Goal: Book appointment/travel/reservation

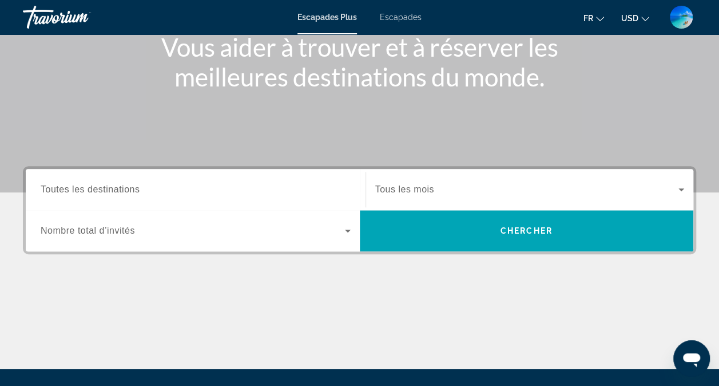
scroll to position [172, 0]
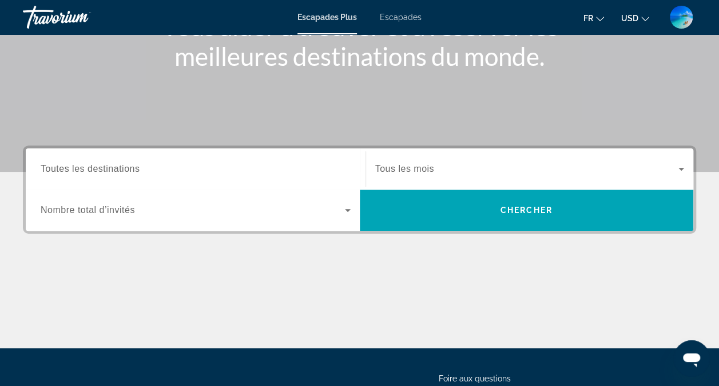
click at [338, 211] on span "Widget de recherche" at bounding box center [193, 210] width 304 height 14
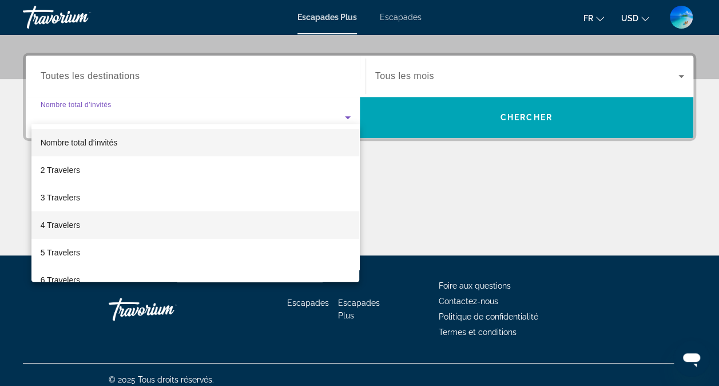
scroll to position [274, 0]
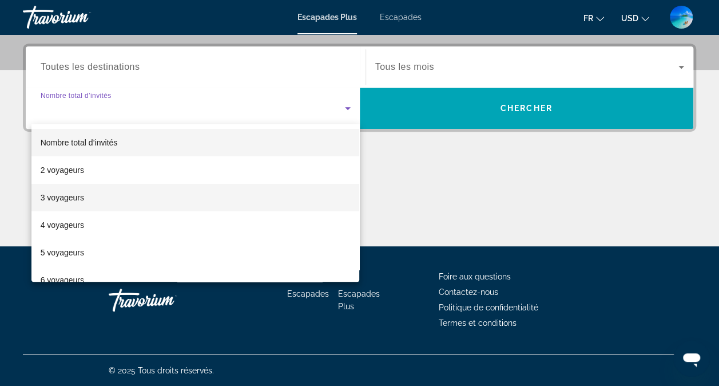
click at [100, 198] on mat-option "3 voyageurs" at bounding box center [195, 197] width 329 height 27
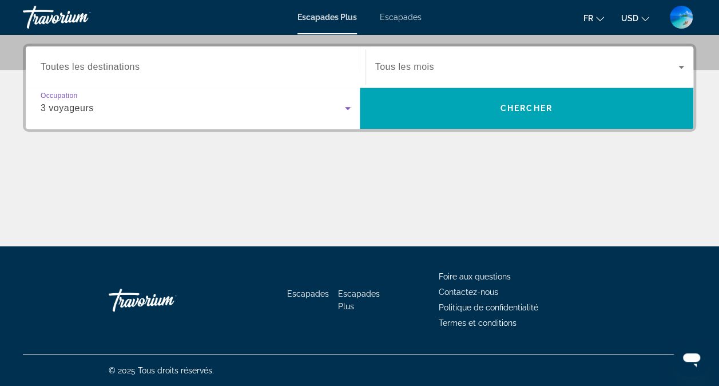
click at [246, 73] on input "Destination Toutes les destinations" at bounding box center [196, 68] width 310 height 14
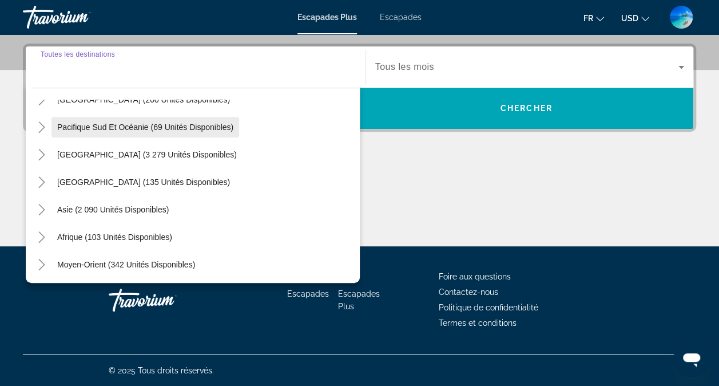
scroll to position [185, 0]
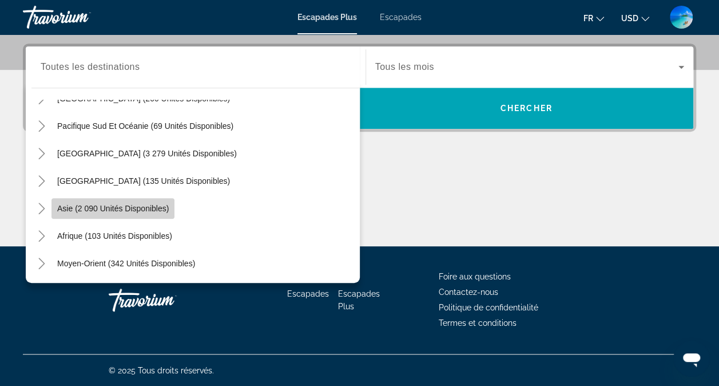
click at [126, 204] on span "Asie (2 090 unités disponibles)" at bounding box center [113, 208] width 112 height 9
type input "**********"
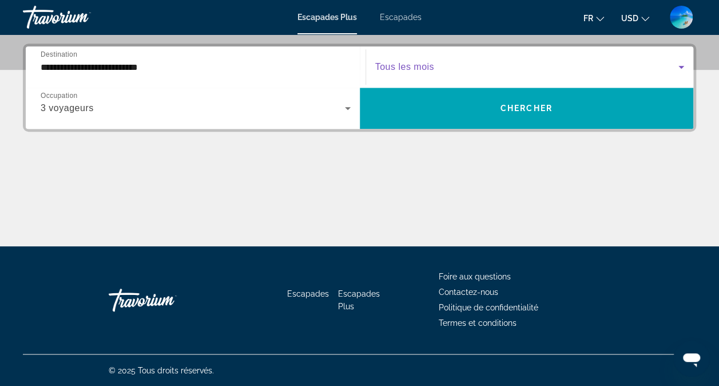
click at [443, 66] on span "Widget de recherche" at bounding box center [527, 67] width 304 height 14
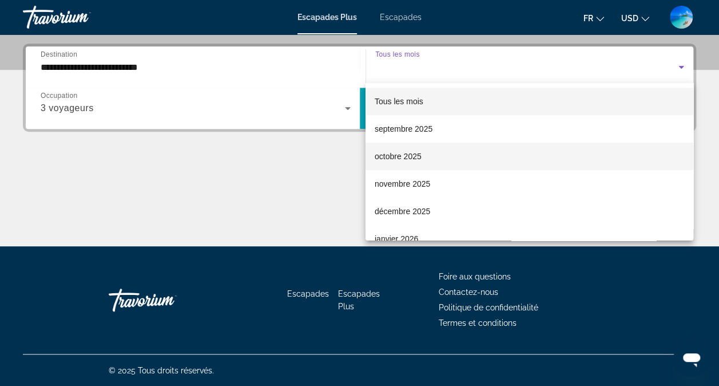
click at [406, 157] on font "octobre 2025" at bounding box center [398, 156] width 47 height 9
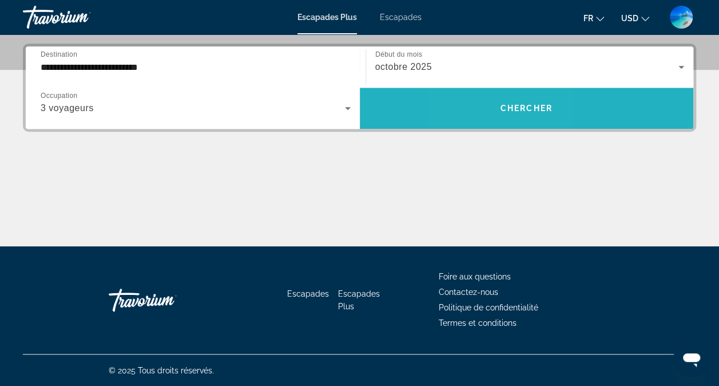
click at [489, 112] on span "Widget de recherche" at bounding box center [527, 107] width 334 height 27
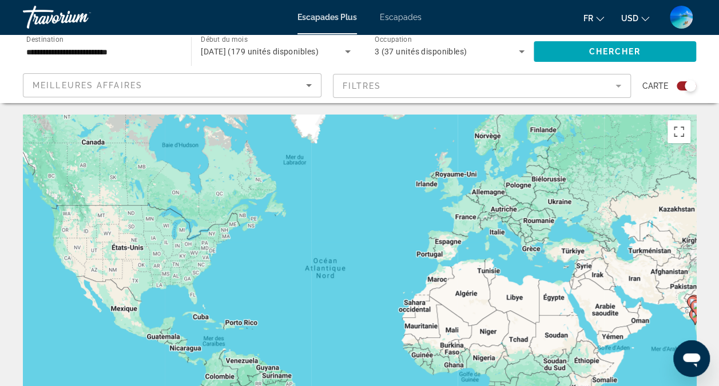
click at [307, 86] on icon "Trier par" at bounding box center [309, 85] width 14 height 14
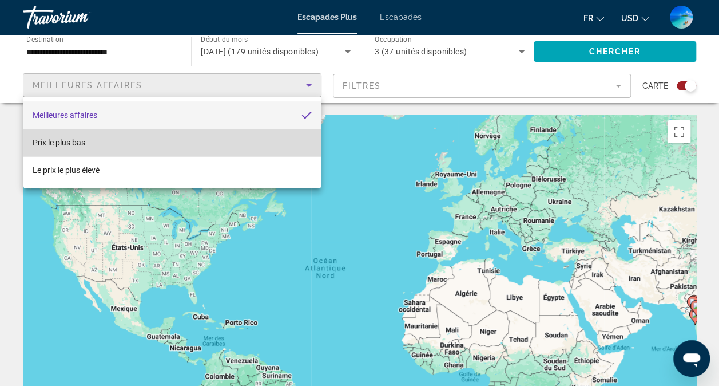
click at [240, 137] on mat-option "Prix le plus bas" at bounding box center [172, 142] width 298 height 27
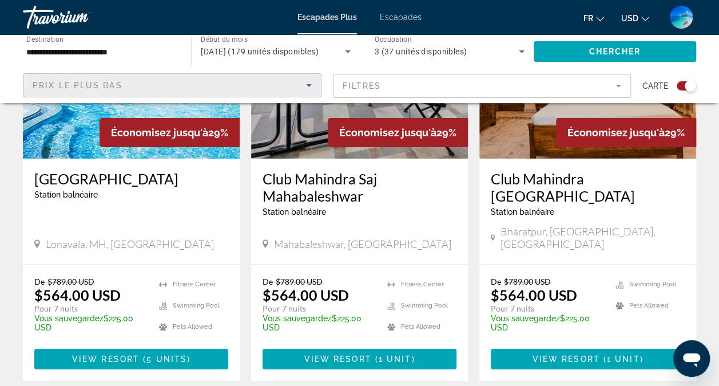
scroll to position [1925, 0]
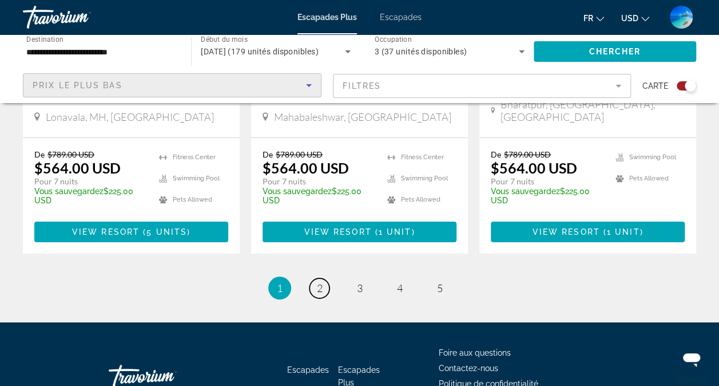
click at [320, 282] on span "2" at bounding box center [320, 288] width 6 height 13
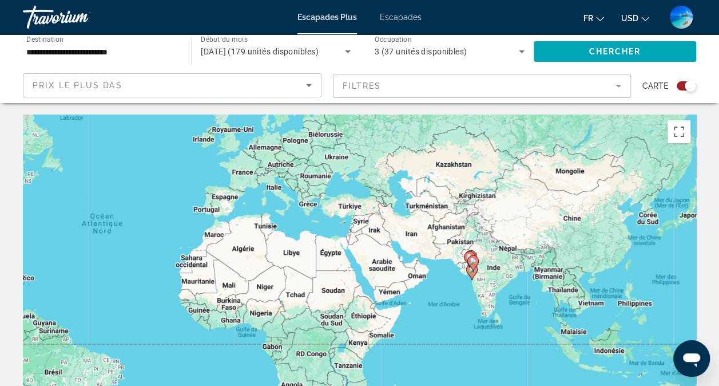
drag, startPoint x: 508, startPoint y: 263, endPoint x: 275, endPoint y: 216, distance: 237.5
click at [275, 216] on div "Pour activer le glissement avec le clavier, appuyez sur Alt+Entrée. Une fois ce…" at bounding box center [360, 285] width 674 height 343
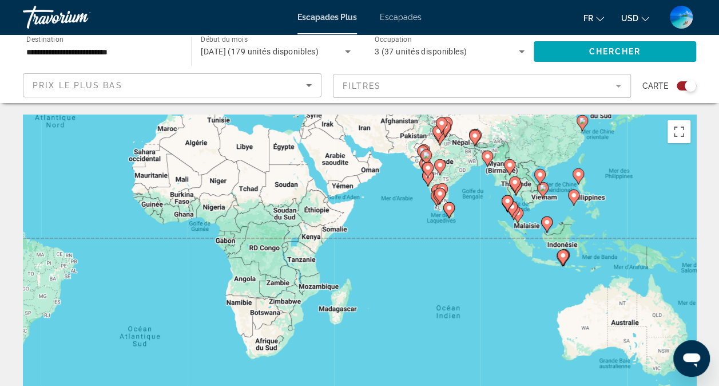
drag, startPoint x: 634, startPoint y: 274, endPoint x: 598, endPoint y: 169, distance: 111.0
click at [598, 169] on div "Pour activer le glissement avec le clavier, appuyez sur Alt+Entrée. Une fois ce…" at bounding box center [360, 285] width 674 height 343
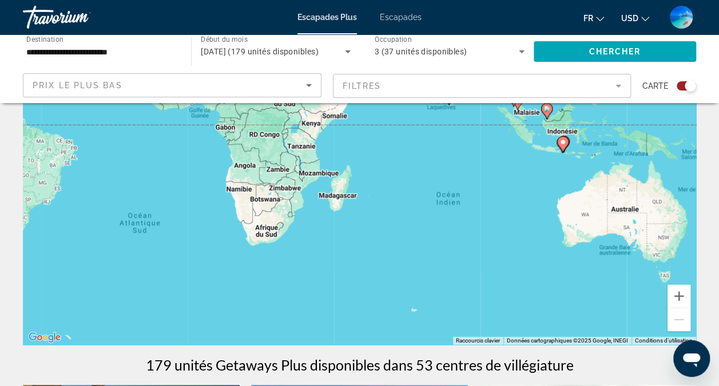
scroll to position [172, 0]
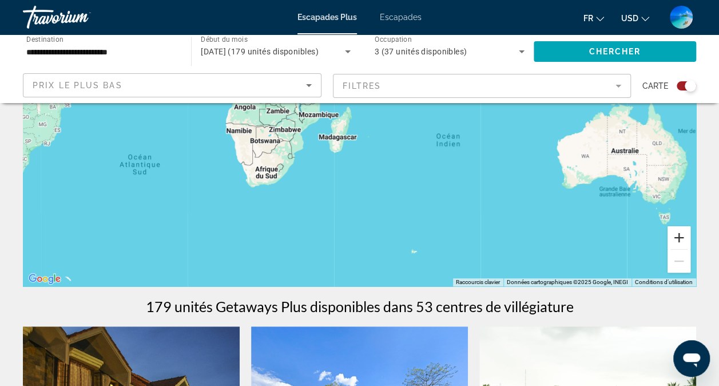
click at [680, 238] on button "Zoom avant" at bounding box center [679, 237] width 23 height 23
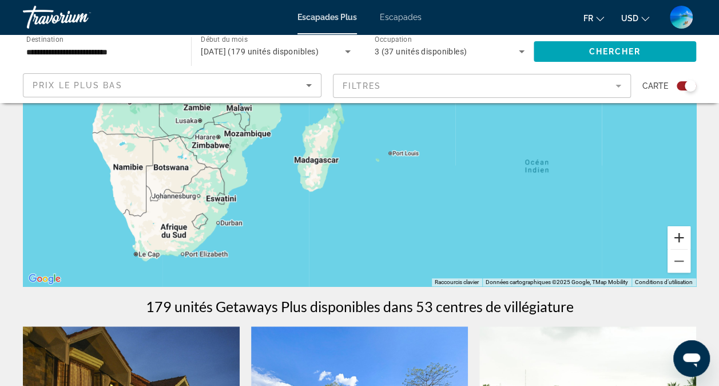
click at [680, 238] on button "Zoom avant" at bounding box center [679, 237] width 23 height 23
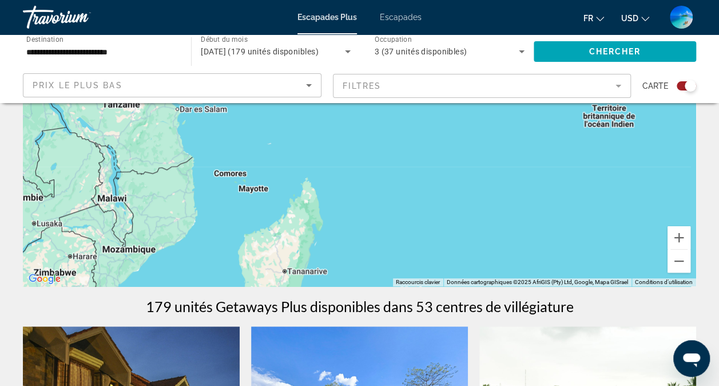
drag, startPoint x: 494, startPoint y: 176, endPoint x: 486, endPoint y: 280, distance: 103.9
click at [486, 280] on div "Raccourcis clavier Données cartographiques Données cartographiques ©2025 AfriGI…" at bounding box center [360, 114] width 674 height 343
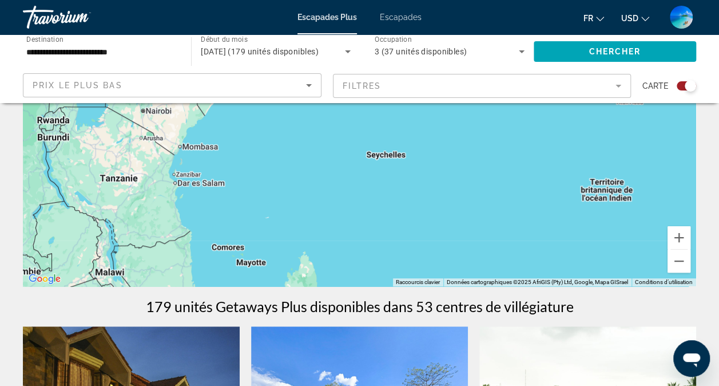
drag, startPoint x: 456, startPoint y: 184, endPoint x: 453, endPoint y: 249, distance: 64.7
click at [453, 249] on div "Pour activer le glissement avec le clavier, appuyez sur Alt+Entrée. Une fois ce…" at bounding box center [360, 114] width 674 height 343
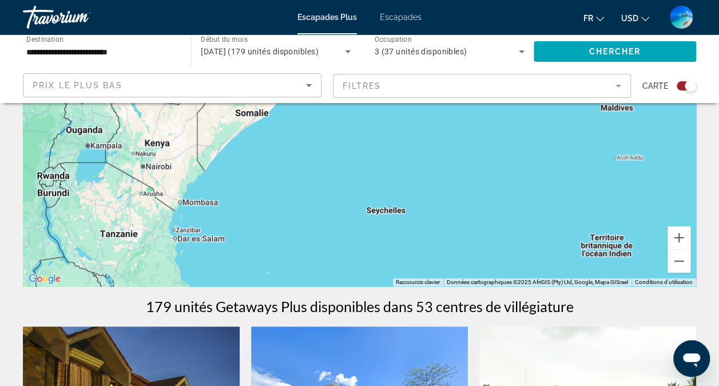
drag, startPoint x: 404, startPoint y: 173, endPoint x: 404, endPoint y: 230, distance: 57.2
click at [404, 230] on div "Pour activer le glissement avec le clavier, appuyez sur Alt+Entrée. Une fois ce…" at bounding box center [360, 114] width 674 height 343
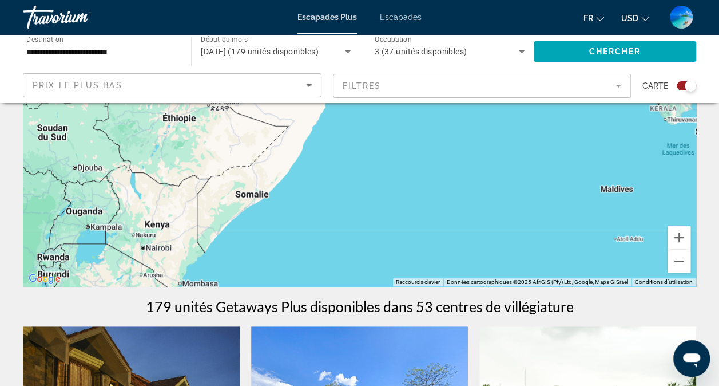
drag, startPoint x: 401, startPoint y: 159, endPoint x: 401, endPoint y: 228, distance: 68.7
click at [401, 228] on div "Pour activer le glissement avec le clavier, appuyez sur Alt+Entrée. Une fois ce…" at bounding box center [360, 114] width 674 height 343
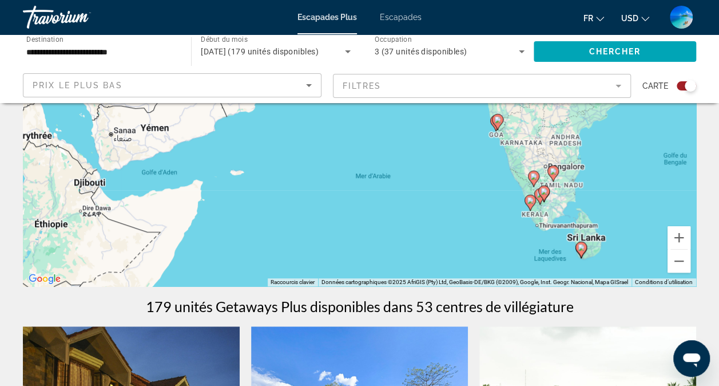
drag, startPoint x: 399, startPoint y: 151, endPoint x: 279, endPoint y: 239, distance: 149.5
click at [267, 251] on div "Pour activer le glissement avec le clavier, appuyez sur Alt+Entrée. Une fois ce…" at bounding box center [360, 114] width 674 height 343
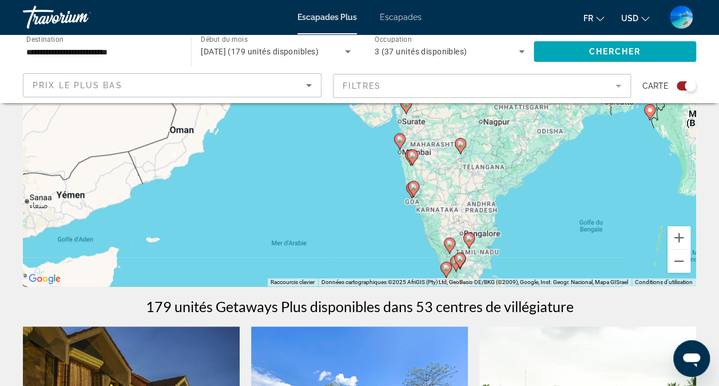
drag, startPoint x: 461, startPoint y: 171, endPoint x: 336, endPoint y: 254, distance: 150.6
click at [339, 254] on div "Pour activer le glissement avec le clavier, appuyez sur Alt+Entrée. Une fois ce…" at bounding box center [360, 114] width 674 height 343
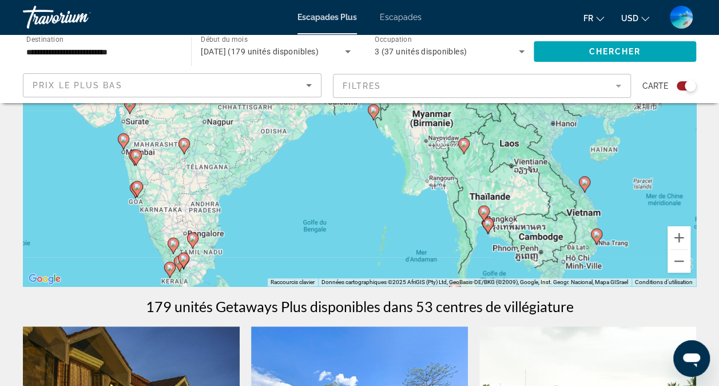
drag, startPoint x: 586, startPoint y: 223, endPoint x: 373, endPoint y: 199, distance: 213.8
click at [373, 199] on div "Pour activer le glissement avec le clavier, appuyez sur Alt+Entrée. Une fois ce…" at bounding box center [360, 114] width 674 height 343
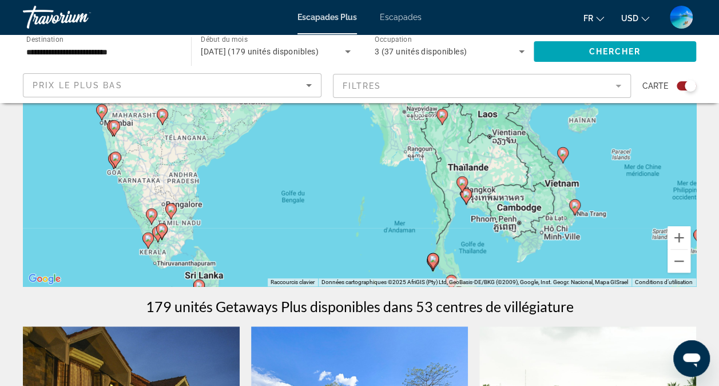
drag, startPoint x: 512, startPoint y: 230, endPoint x: 500, endPoint y: 196, distance: 35.8
click at [488, 195] on div "Pour activer le glissement avec le clavier, appuyez sur Alt+Entrée. Une fois ce…" at bounding box center [360, 114] width 674 height 343
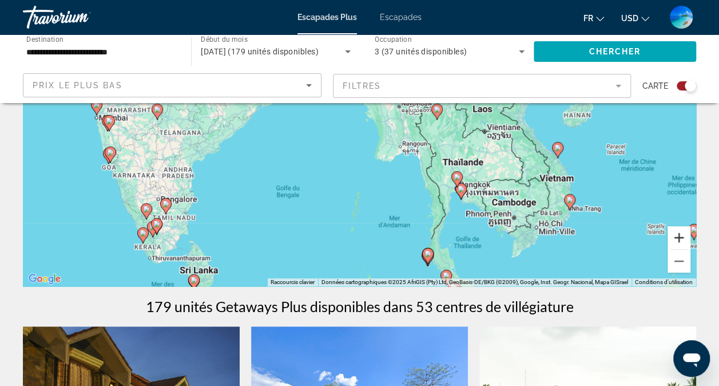
click at [680, 239] on button "Zoom avant" at bounding box center [679, 237] width 23 height 23
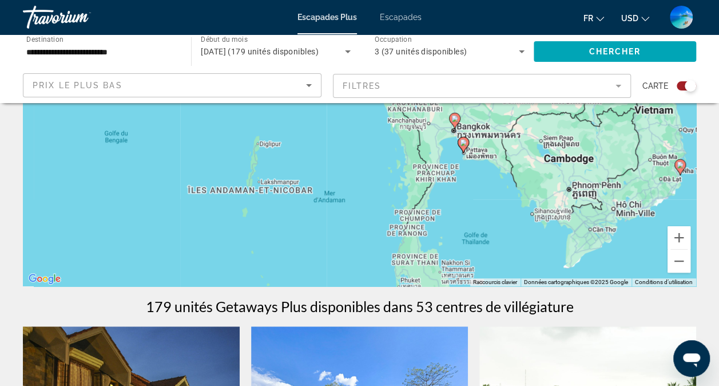
drag, startPoint x: 591, startPoint y: 227, endPoint x: 490, endPoint y: 94, distance: 166.2
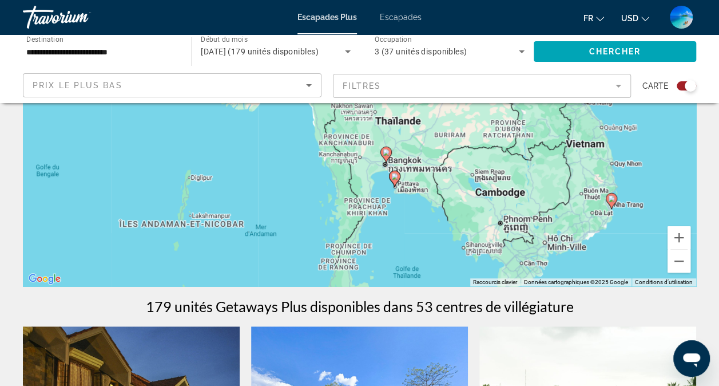
drag, startPoint x: 535, startPoint y: 193, endPoint x: 466, endPoint y: 226, distance: 75.8
click at [466, 226] on div "Pour activer le glissement avec le clavier, appuyez sur Alt+Entrée. Une fois ce…" at bounding box center [360, 114] width 674 height 343
click at [385, 152] on image "Contenu principal" at bounding box center [386, 152] width 7 height 7
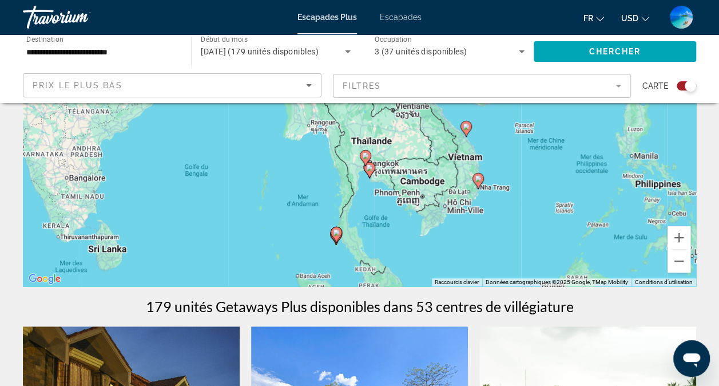
drag, startPoint x: 388, startPoint y: 147, endPoint x: 396, endPoint y: 206, distance: 60.1
click at [396, 206] on div "Pour activer le glissement avec le clavier, appuyez sur Alt+Entrée. Une fois ce…" at bounding box center [360, 114] width 674 height 343
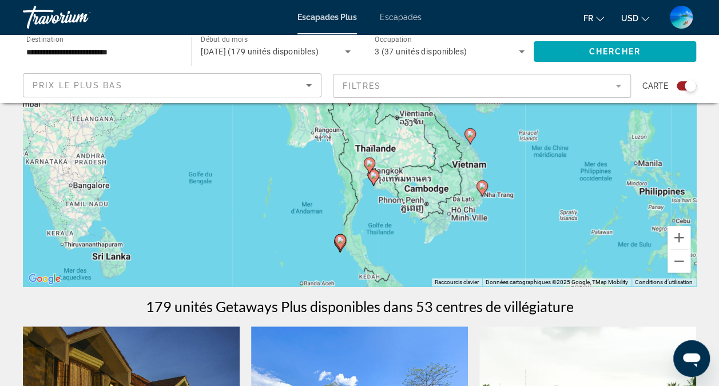
click at [369, 161] on image "Contenu principal" at bounding box center [369, 163] width 7 height 7
type input "**********"
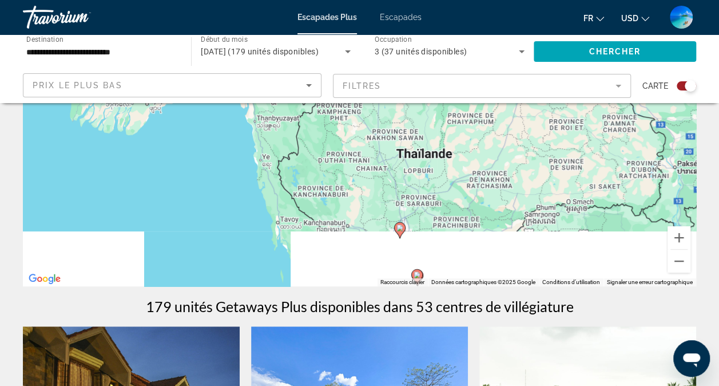
drag, startPoint x: 413, startPoint y: 252, endPoint x: 414, endPoint y: 132, distance: 120.8
click at [414, 131] on div "Pour activer le glissement avec le clavier, appuyez sur Alt+Entrée. Une fois ce…" at bounding box center [360, 114] width 674 height 343
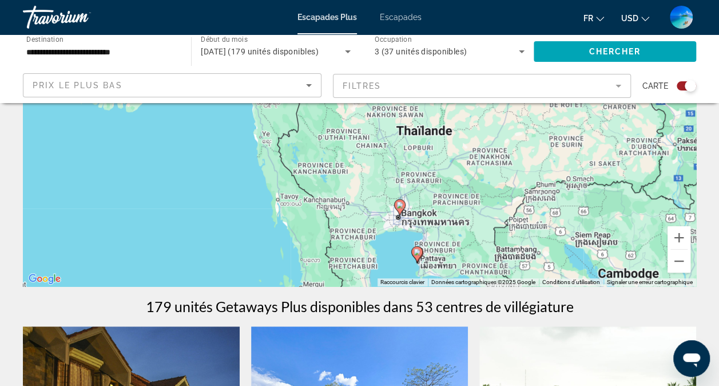
click at [399, 206] on image "Contenu principal" at bounding box center [400, 204] width 7 height 7
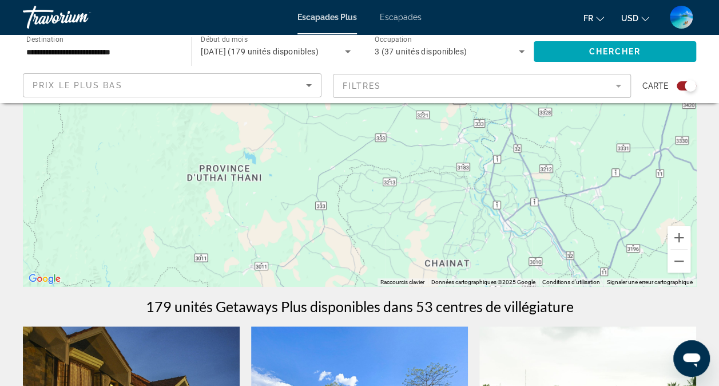
drag, startPoint x: 460, startPoint y: 240, endPoint x: 451, endPoint y: 128, distance: 113.1
click at [453, 134] on div "Pour naviguer, appuyez sur les touches fléchées. Pour activer le glissement ave…" at bounding box center [360, 114] width 674 height 343
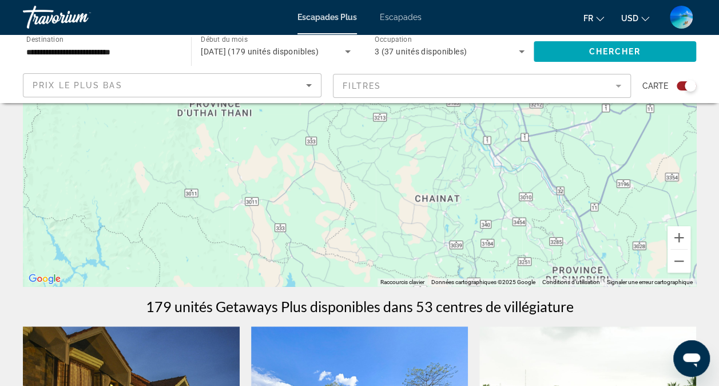
drag, startPoint x: 465, startPoint y: 232, endPoint x: 466, endPoint y: 160, distance: 72.1
click at [466, 161] on div "Pour naviguer, appuyez sur les touches fléchées. Pour activer le glissement ave…" at bounding box center [360, 114] width 674 height 343
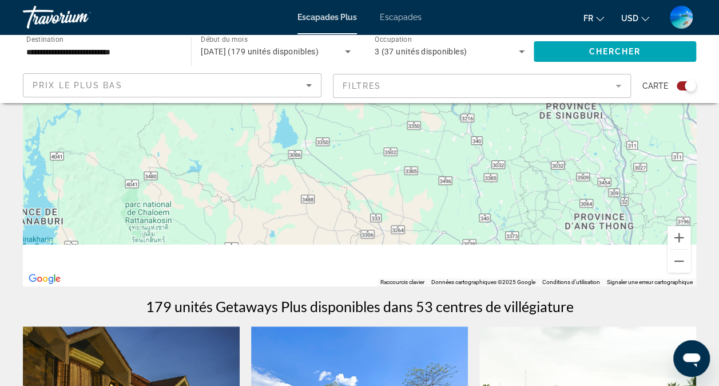
drag, startPoint x: 468, startPoint y: 243, endPoint x: 456, endPoint y: 164, distance: 80.5
click at [459, 164] on div "Pour naviguer, appuyez sur les touches fléchées. Pour activer le glissement ave…" at bounding box center [360, 114] width 674 height 343
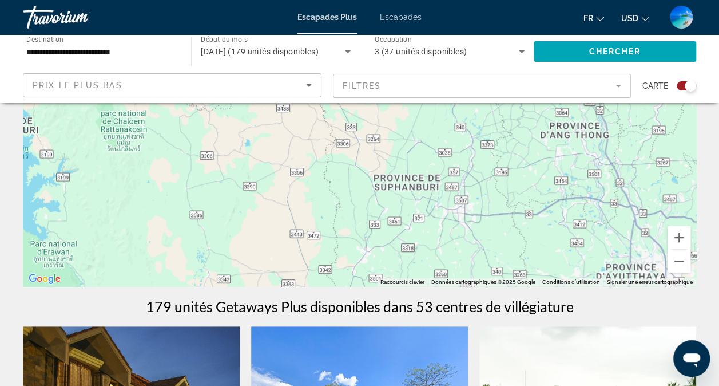
drag, startPoint x: 482, startPoint y: 246, endPoint x: 451, endPoint y: 157, distance: 93.4
click at [454, 159] on div "Pour naviguer, appuyez sur les touches fléchées. Pour activer le glissement ave…" at bounding box center [360, 114] width 674 height 343
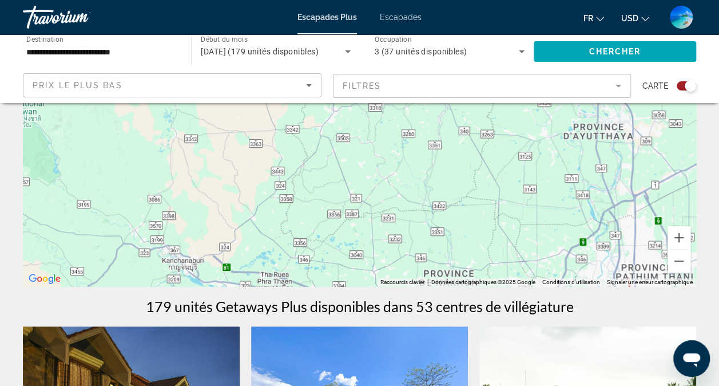
drag, startPoint x: 469, startPoint y: 246, endPoint x: 462, endPoint y: 136, distance: 110.1
click at [462, 130] on div "Pour naviguer, appuyez sur les touches fléchées. Pour activer le glissement ave…" at bounding box center [360, 114] width 674 height 343
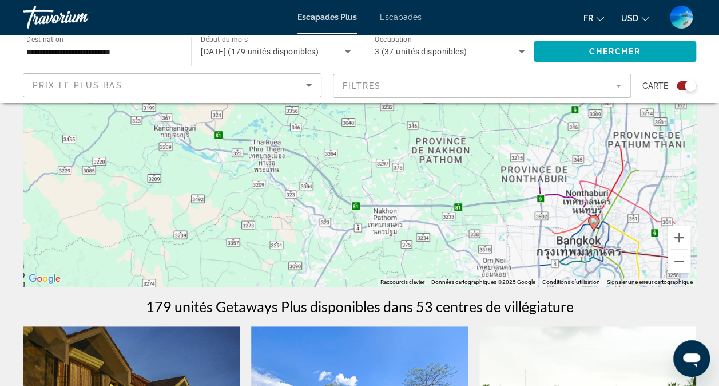
drag, startPoint x: 470, startPoint y: 237, endPoint x: 468, endPoint y: 150, distance: 87.0
click at [471, 141] on div "Pour naviguer, appuyez sur les touches fléchées. Pour activer le glissement ave…" at bounding box center [360, 114] width 674 height 343
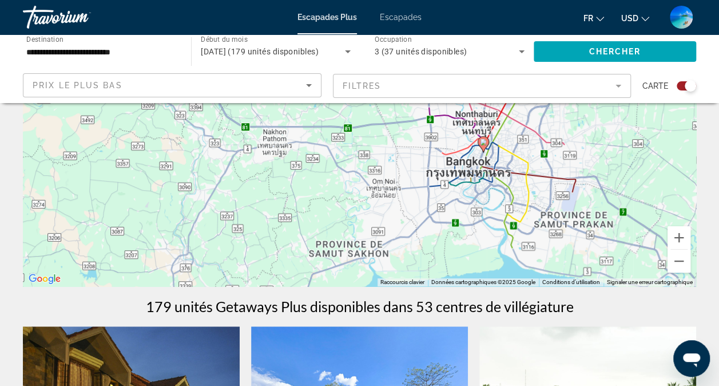
drag, startPoint x: 473, startPoint y: 235, endPoint x: 359, endPoint y: 180, distance: 125.7
click at [359, 180] on div "Pour naviguer, appuyez sur les touches fléchées. Pour activer le glissement ave…" at bounding box center [360, 114] width 674 height 343
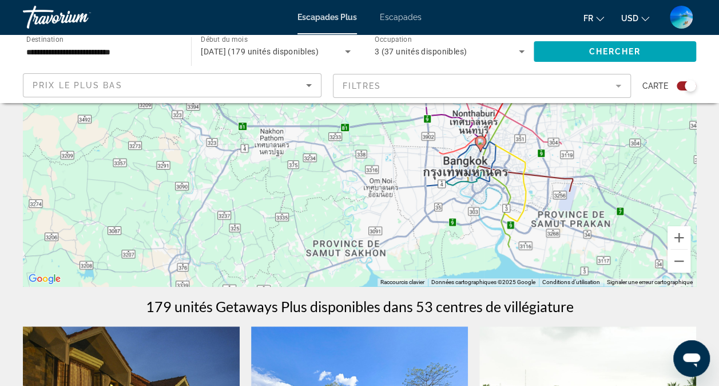
click at [687, 84] on div "Widget de recherche" at bounding box center [690, 85] width 11 height 11
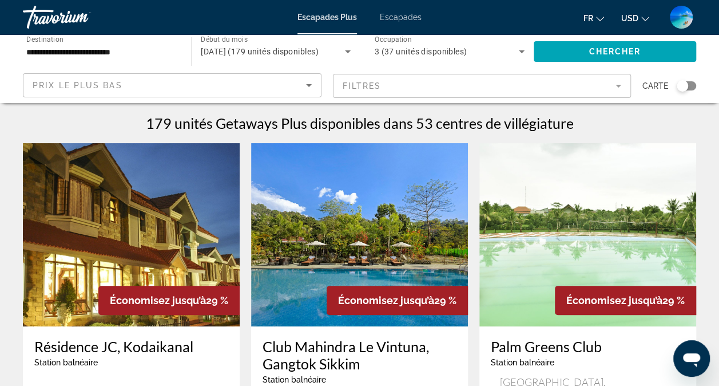
click at [618, 85] on mat-form-field "Filtres" at bounding box center [482, 86] width 299 height 24
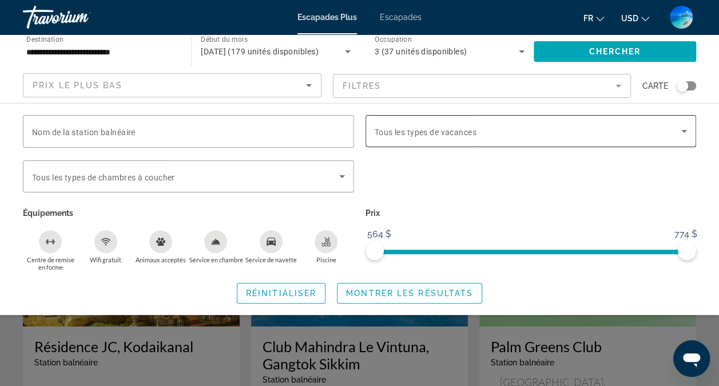
click at [676, 130] on span "Widget de recherche" at bounding box center [528, 131] width 307 height 14
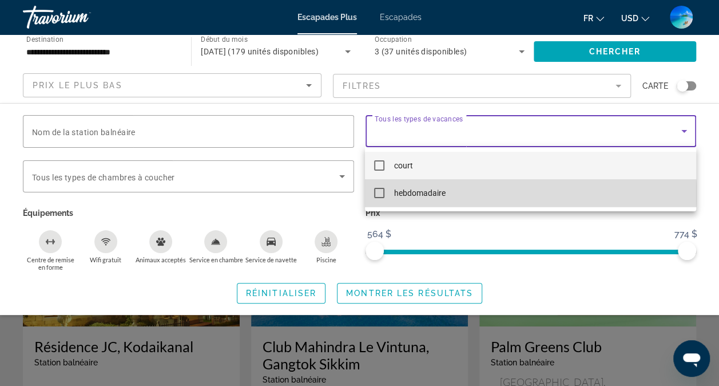
click at [380, 194] on mat-pseudo-checkbox at bounding box center [379, 193] width 10 height 10
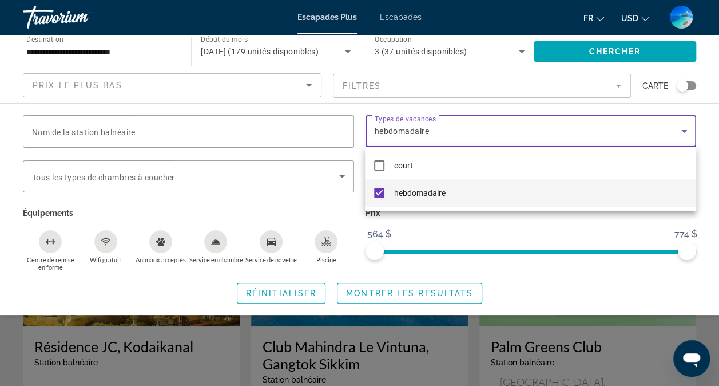
click at [228, 174] on div at bounding box center [359, 193] width 719 height 386
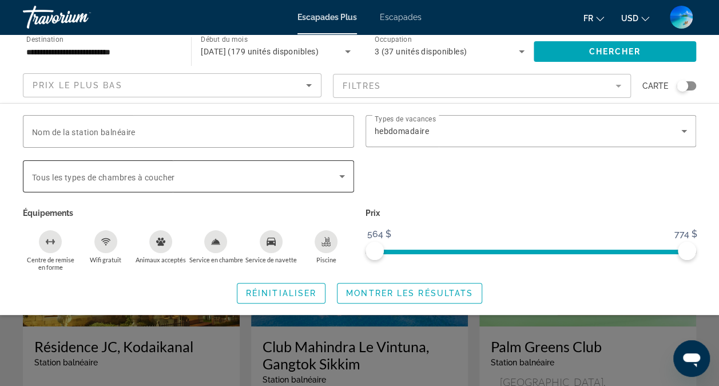
click at [317, 176] on span "Widget de recherche" at bounding box center [185, 176] width 307 height 14
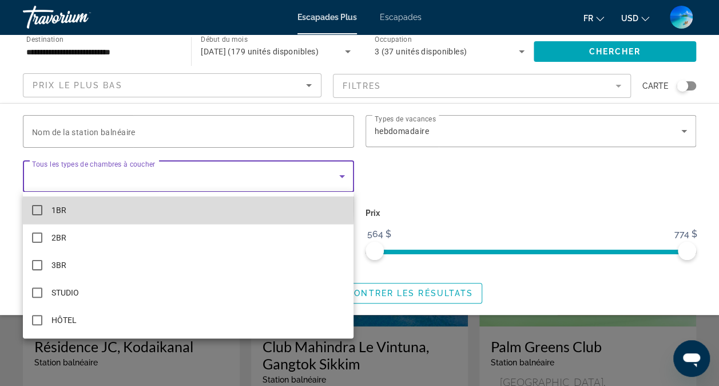
click at [41, 205] on mat-pseudo-checkbox at bounding box center [37, 210] width 10 height 10
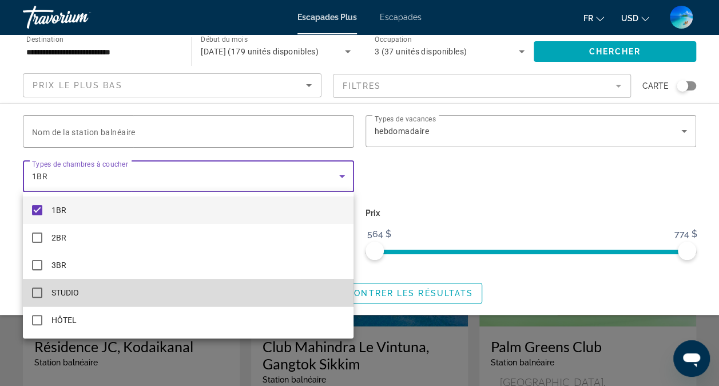
click at [37, 292] on mat-pseudo-checkbox at bounding box center [37, 292] width 10 height 10
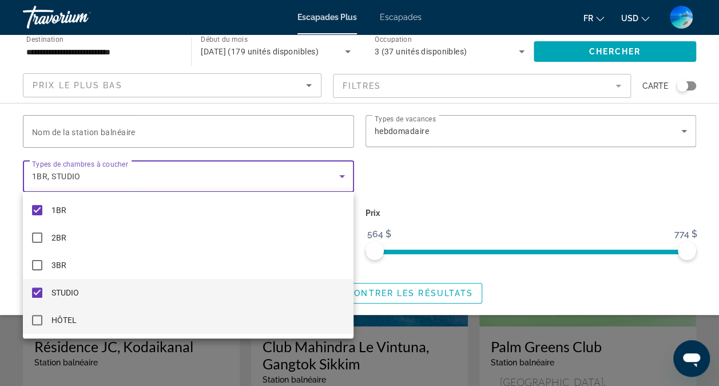
click at [35, 319] on mat-pseudo-checkbox at bounding box center [37, 320] width 10 height 10
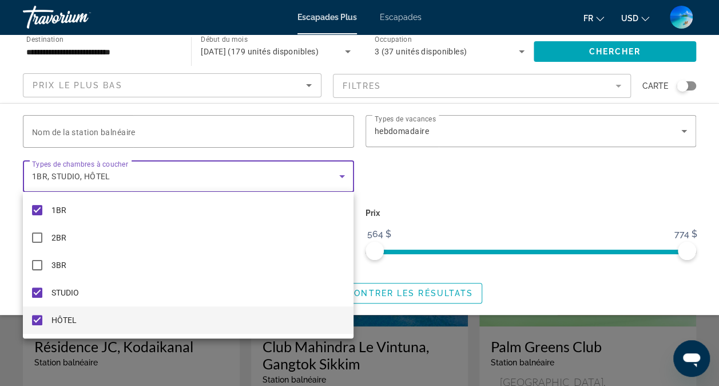
click at [307, 82] on div at bounding box center [359, 193] width 719 height 386
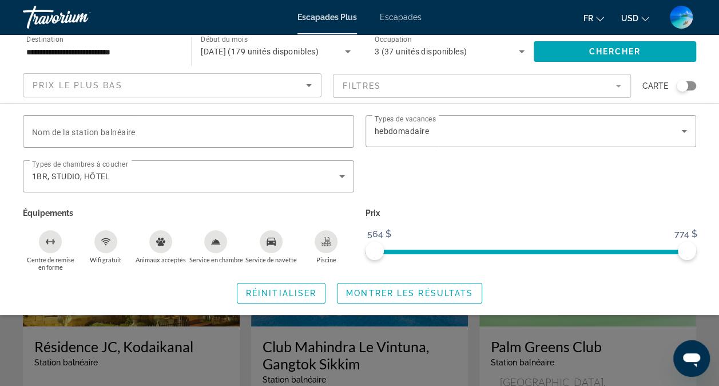
click at [307, 84] on icon "Trier par" at bounding box center [309, 85] width 14 height 14
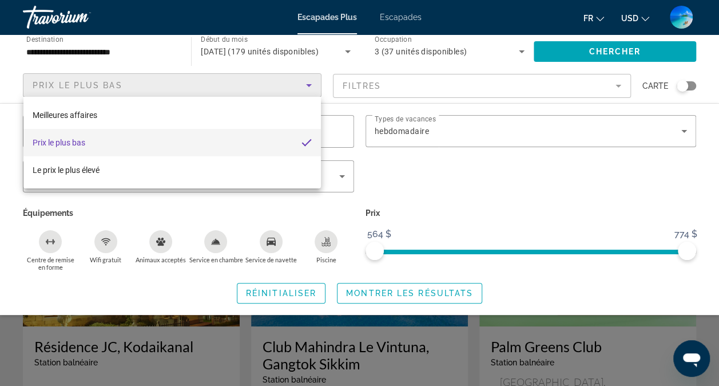
click at [309, 84] on div at bounding box center [359, 193] width 719 height 386
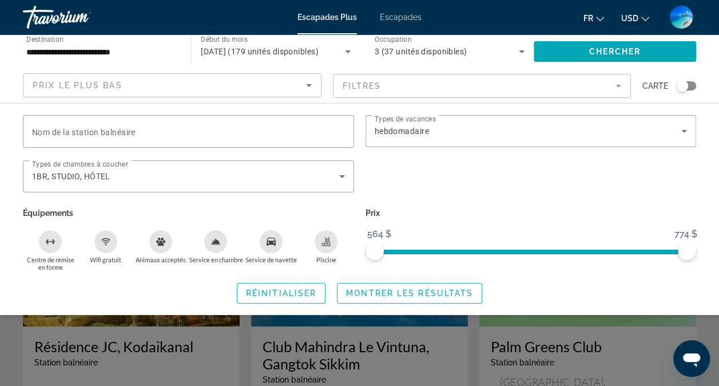
click at [587, 87] on mat-form-field "Filtres" at bounding box center [482, 86] width 299 height 24
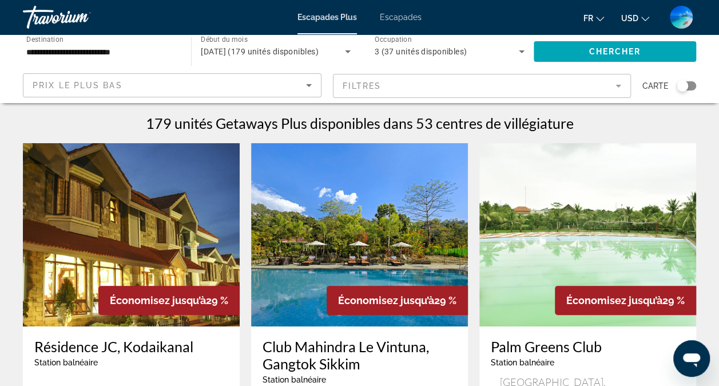
click at [618, 88] on mat-form-field "Filtres" at bounding box center [482, 86] width 299 height 24
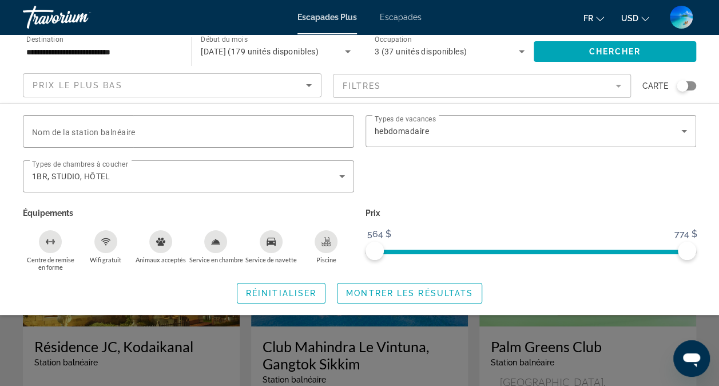
click at [618, 87] on mat-form-field "Filtres" at bounding box center [482, 86] width 299 height 24
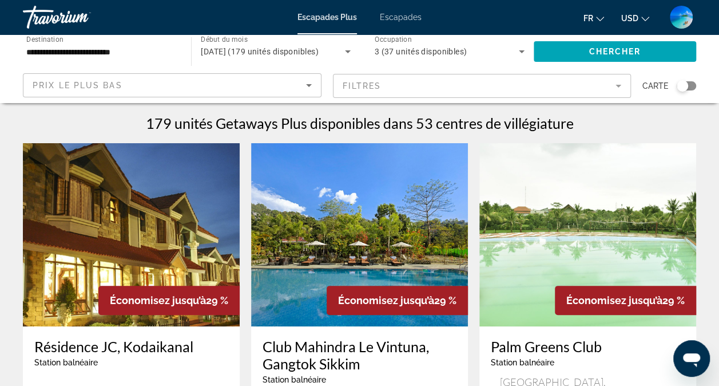
click at [615, 87] on mat-form-field "Filtres" at bounding box center [482, 86] width 299 height 24
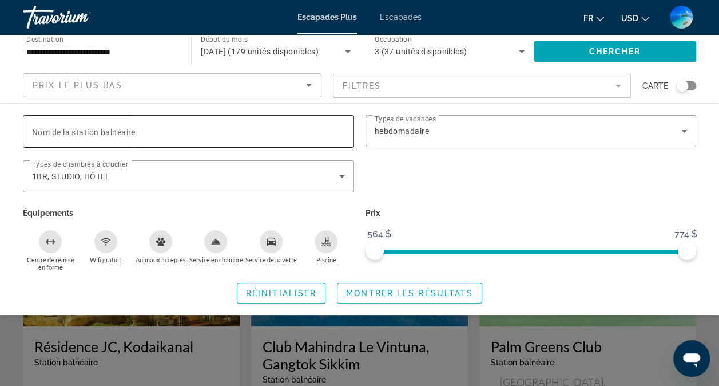
click at [134, 128] on span "Nom de la station balnéaire" at bounding box center [84, 132] width 104 height 9
click at [134, 128] on input "Nom de la station balnéaire" at bounding box center [188, 132] width 313 height 14
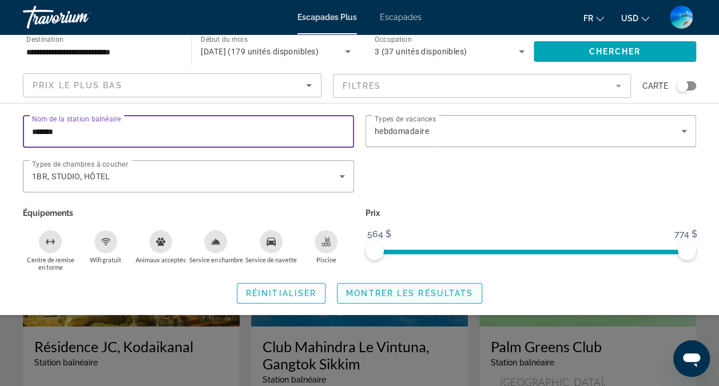
type input "*******"
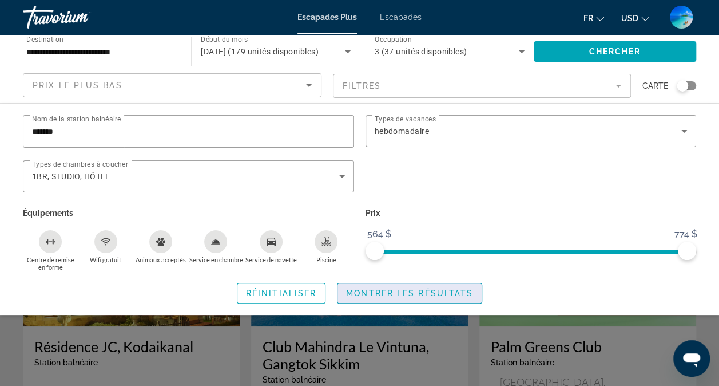
click at [408, 294] on span "Montrer les résultats" at bounding box center [409, 292] width 127 height 9
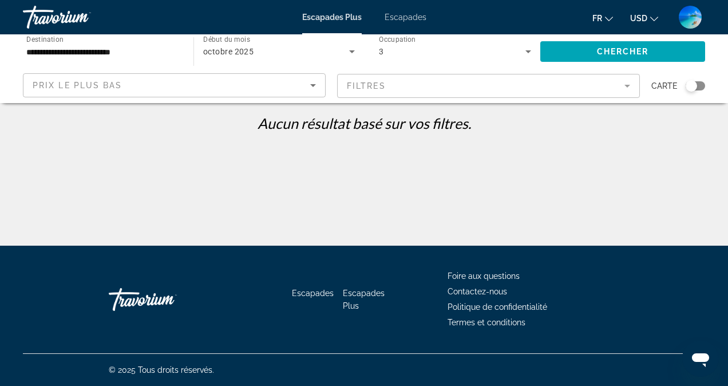
click at [311, 92] on div "Prix le plus bas" at bounding box center [174, 90] width 283 height 32
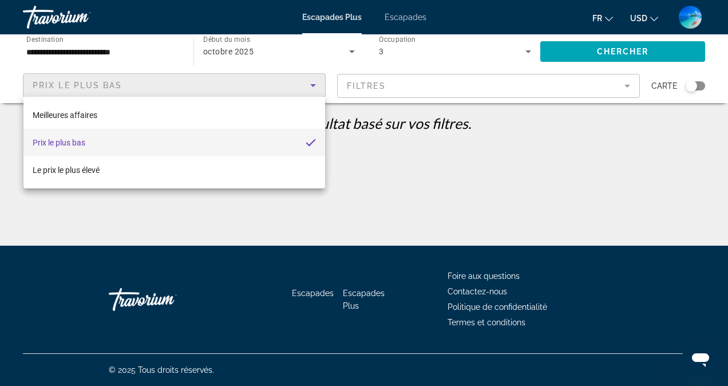
click at [611, 85] on div at bounding box center [364, 193] width 728 height 386
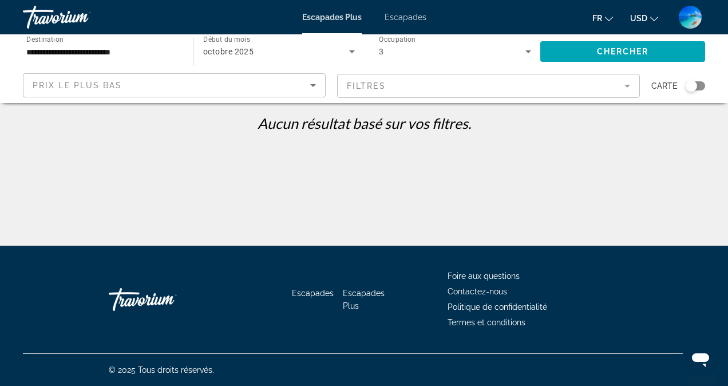
click at [623, 87] on mat-form-field "Filtres" at bounding box center [488, 86] width 303 height 24
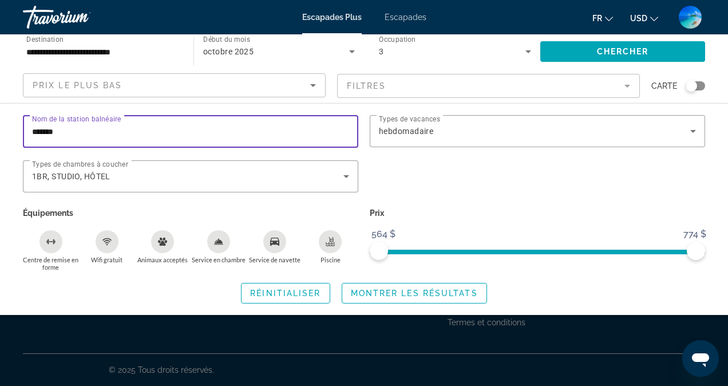
click at [248, 132] on input "*******" at bounding box center [190, 132] width 317 height 14
drag, startPoint x: 248, startPoint y: 132, endPoint x: 50, endPoint y: 126, distance: 197.5
click at [52, 126] on input "*******" at bounding box center [190, 132] width 317 height 14
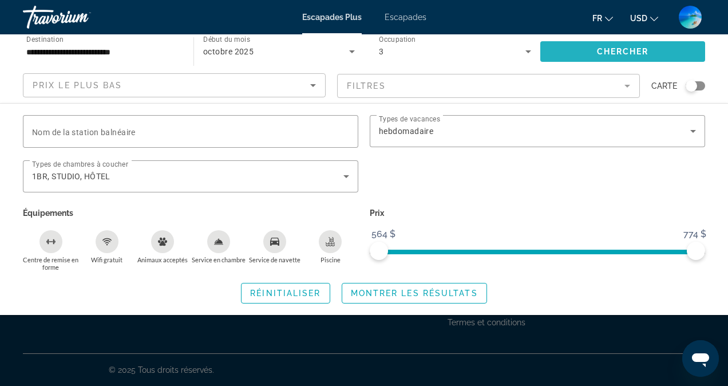
click at [584, 54] on span "Widget de recherche" at bounding box center [622, 51] width 165 height 27
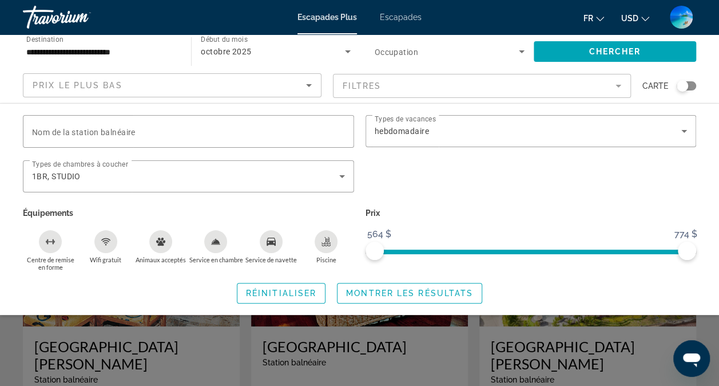
click at [434, 341] on div "Widget de recherche" at bounding box center [359, 279] width 719 height 214
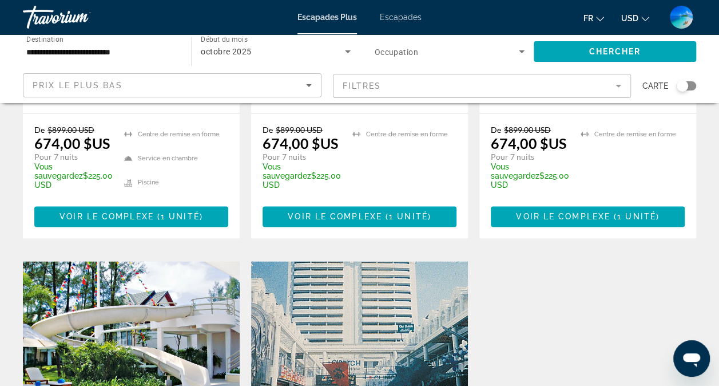
scroll to position [744, 0]
click at [361, 261] on img "Contenu principal" at bounding box center [359, 352] width 217 height 183
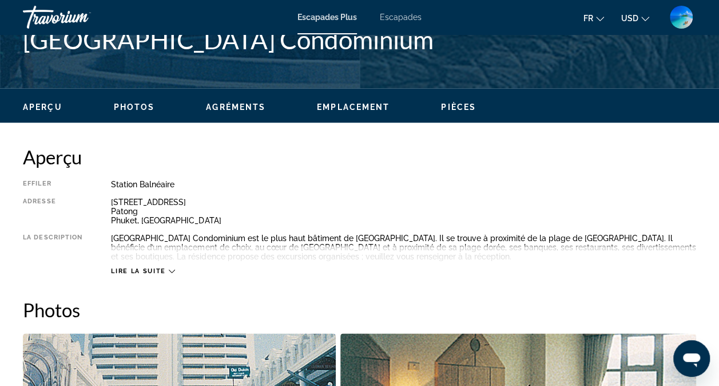
scroll to position [401, 0]
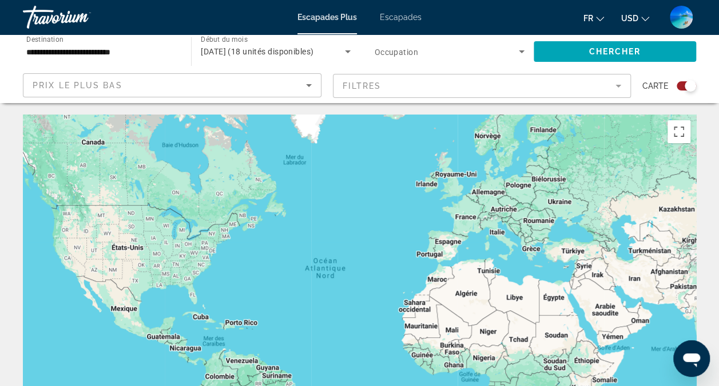
click at [686, 83] on div "Widget de recherche" at bounding box center [690, 85] width 11 height 11
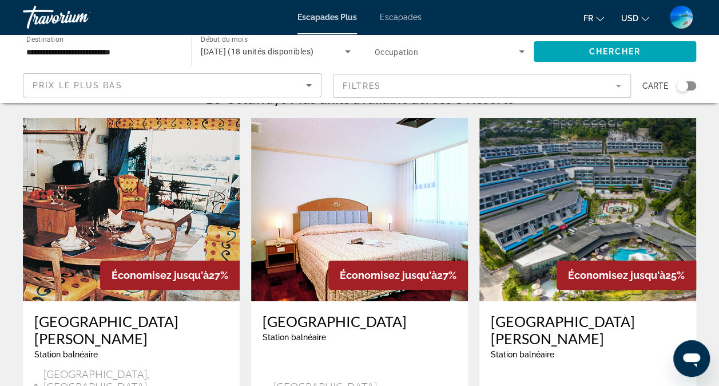
scroll to position [57, 0]
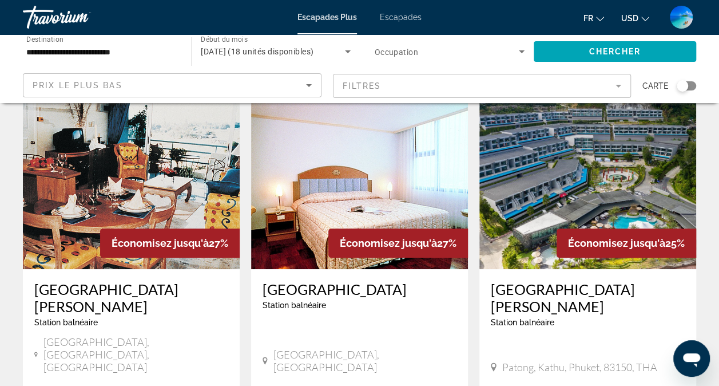
click at [363, 193] on img "Contenu principal" at bounding box center [359, 177] width 217 height 183
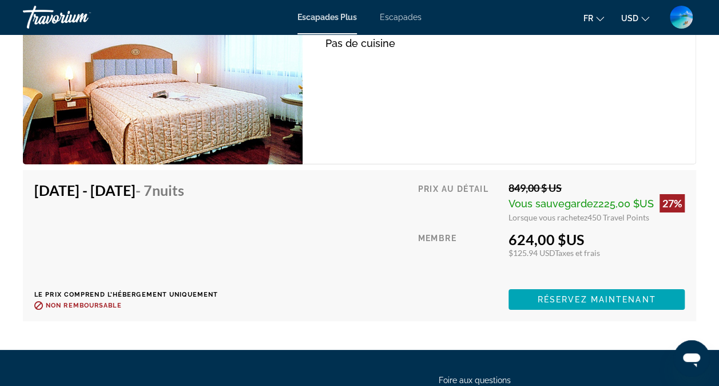
scroll to position [2060, 0]
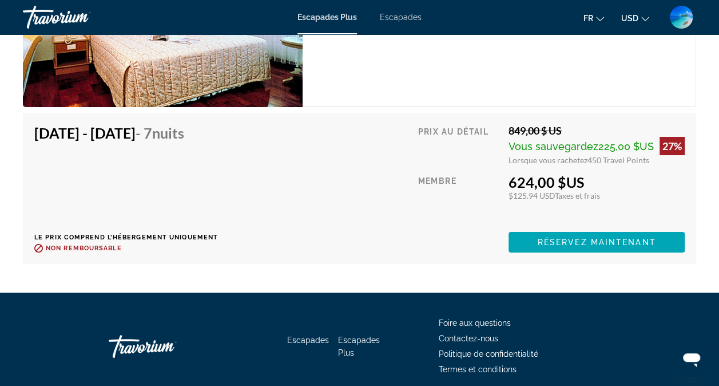
click at [390, 18] on span "Escapades" at bounding box center [401, 17] width 42 height 9
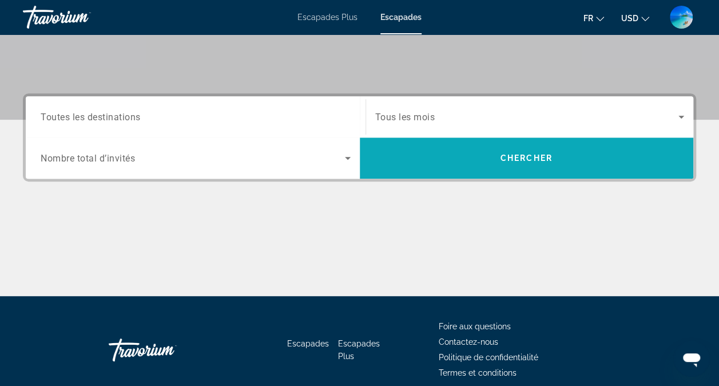
scroll to position [229, 0]
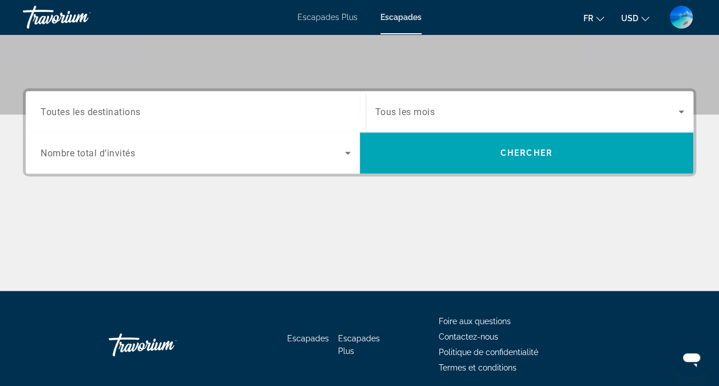
click at [306, 118] on input "Destination Toutes les destinations" at bounding box center [196, 112] width 310 height 14
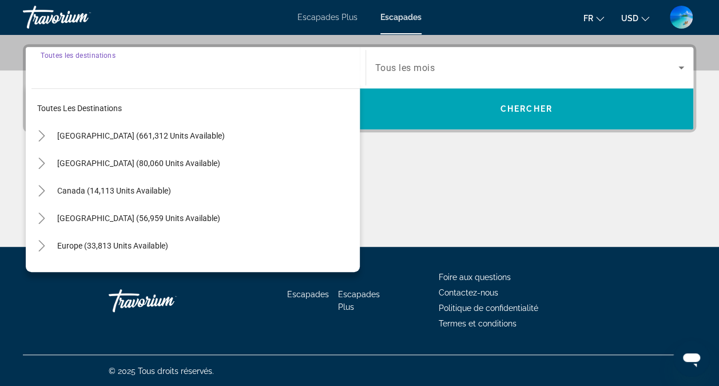
scroll to position [274, 0]
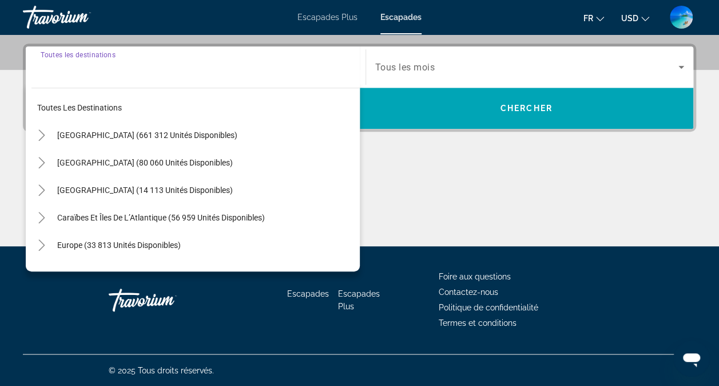
click at [237, 72] on input "Destination Toutes les destinations" at bounding box center [196, 68] width 310 height 14
click at [86, 73] on input "Destination Toutes les destinations" at bounding box center [196, 68] width 310 height 14
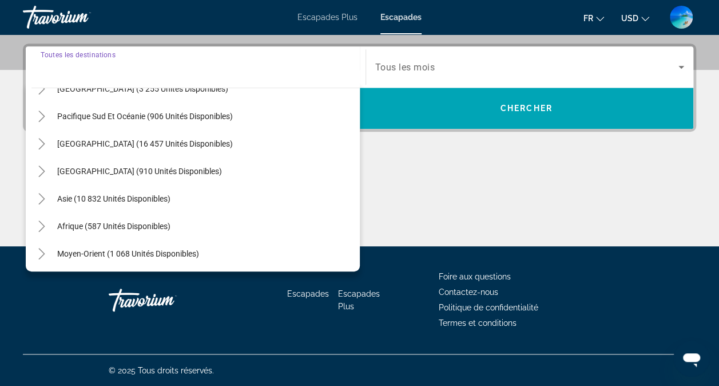
scroll to position [185, 0]
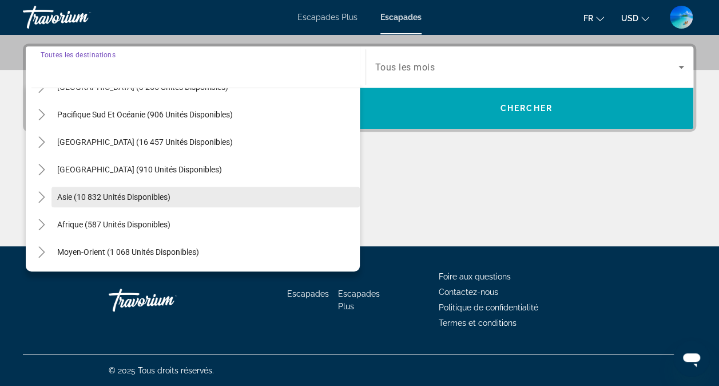
click at [78, 188] on span "Widget de recherche" at bounding box center [206, 196] width 308 height 27
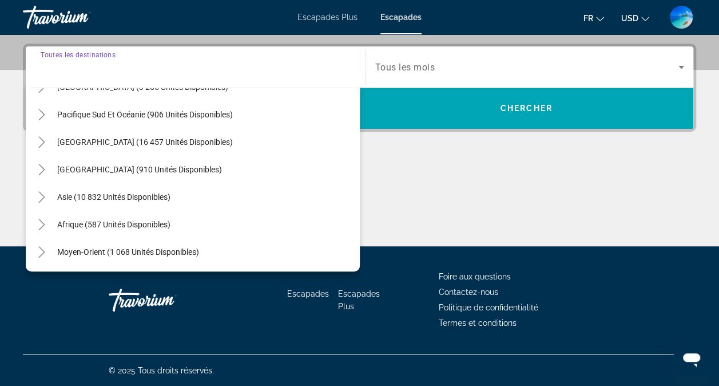
type input "**********"
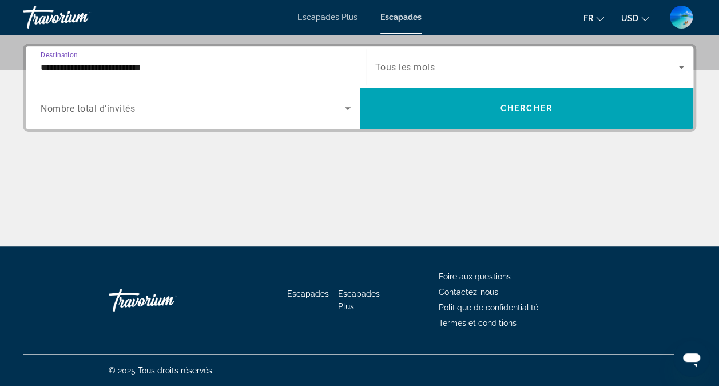
click at [111, 108] on span "Nombre total d’invités" at bounding box center [88, 108] width 94 height 11
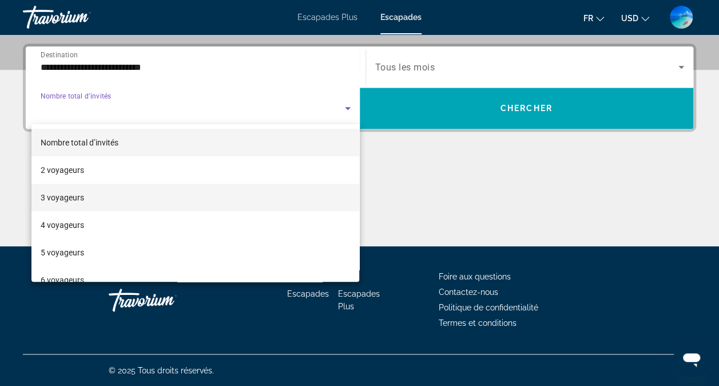
click at [80, 192] on span "3 voyageurs" at bounding box center [62, 198] width 43 height 14
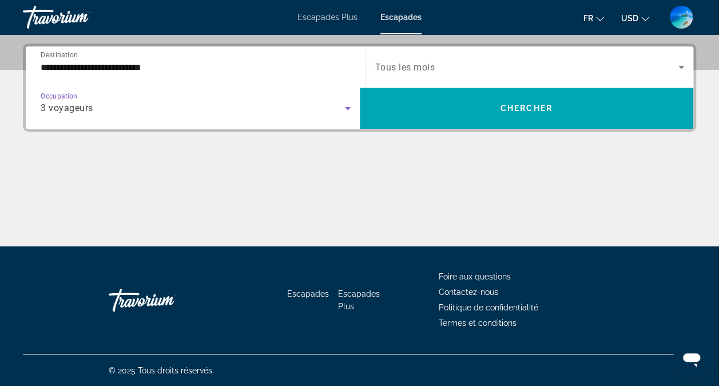
click at [445, 72] on span "Widget de recherche" at bounding box center [527, 67] width 304 height 14
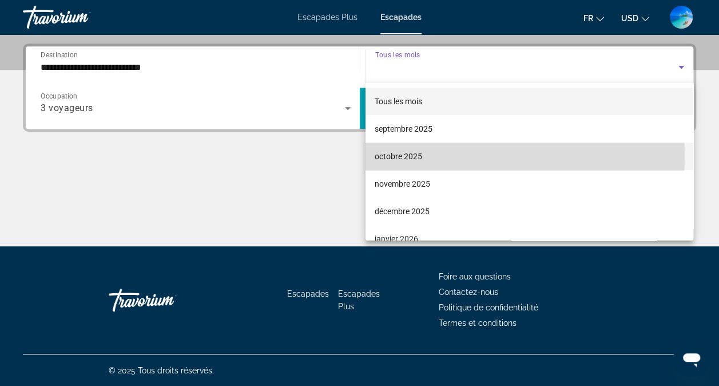
click at [395, 156] on font "octobre 2025" at bounding box center [399, 156] width 48 height 9
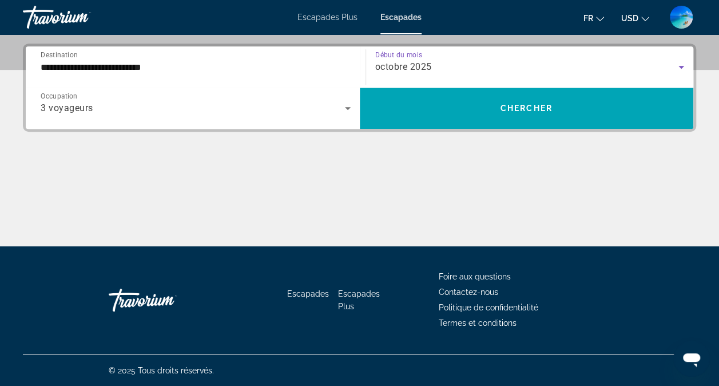
click at [442, 66] on div "octobre 2025" at bounding box center [527, 67] width 304 height 14
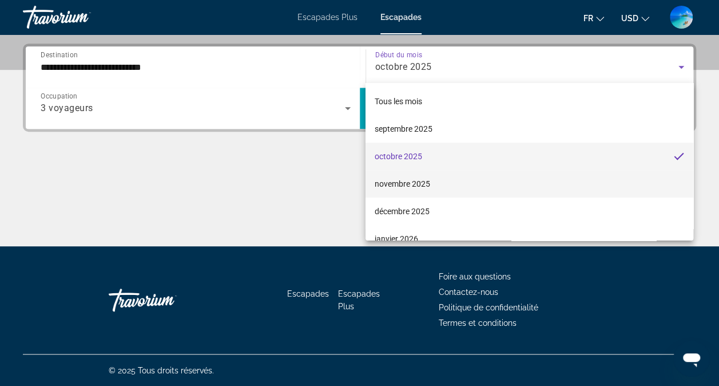
click at [412, 181] on font "novembre 2025" at bounding box center [403, 183] width 56 height 9
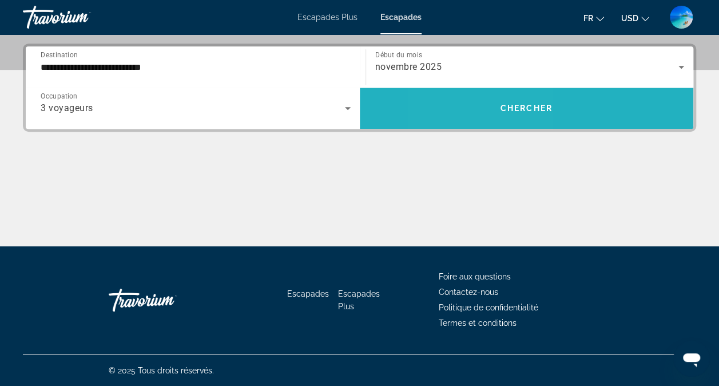
click at [478, 112] on span "Widget de recherche" at bounding box center [527, 107] width 334 height 27
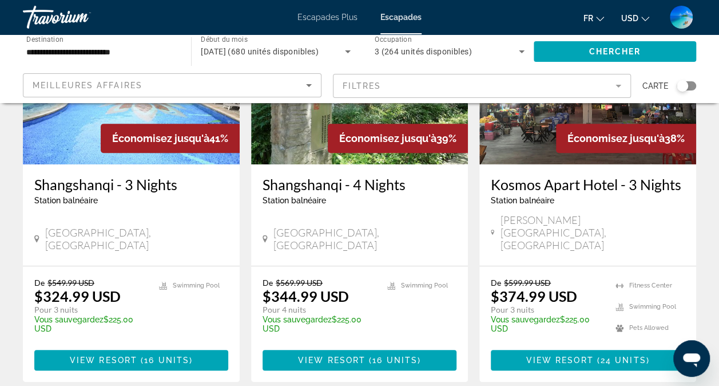
scroll to position [172, 0]
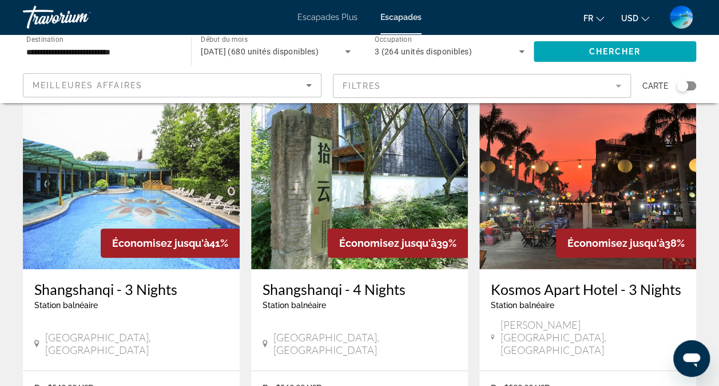
click at [683, 85] on div "Widget de recherche" at bounding box center [682, 85] width 11 height 11
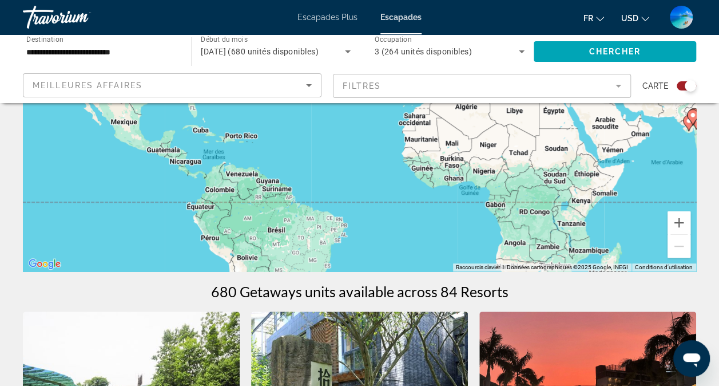
scroll to position [69, 0]
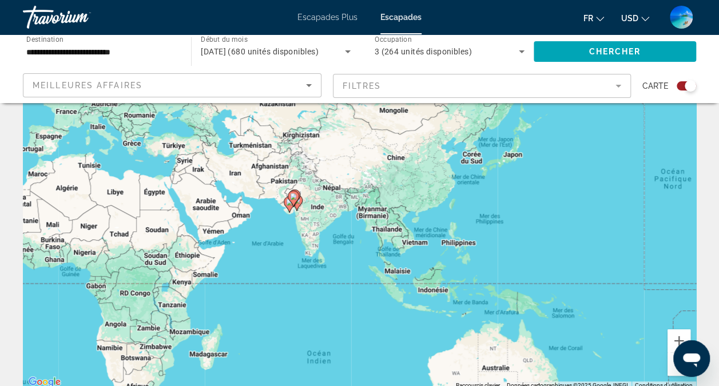
drag, startPoint x: 654, startPoint y: 224, endPoint x: 243, endPoint y: 187, distance: 413.2
click at [243, 187] on div "Pour activer le glissement avec le clavier, appuyez sur Alt+Entrée. Une fois ce…" at bounding box center [360, 217] width 674 height 343
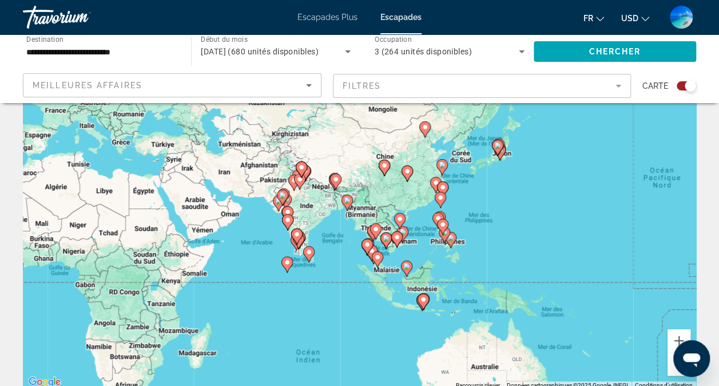
click at [377, 231] on image "Contenu principal" at bounding box center [376, 229] width 7 height 7
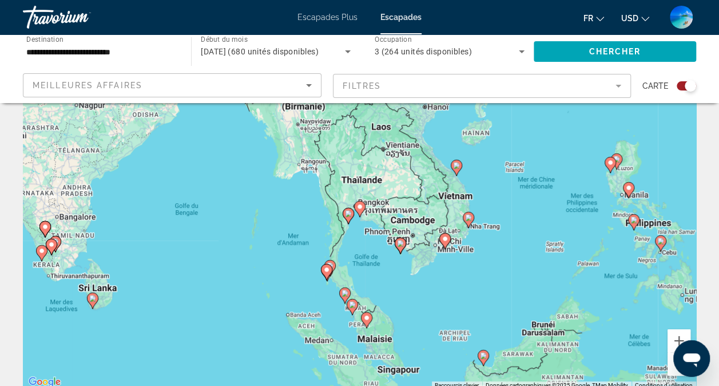
click at [362, 177] on div "Pour naviguer, appuyez sur les touches fléchées. Pour activer le glissement ave…" at bounding box center [360, 217] width 674 height 343
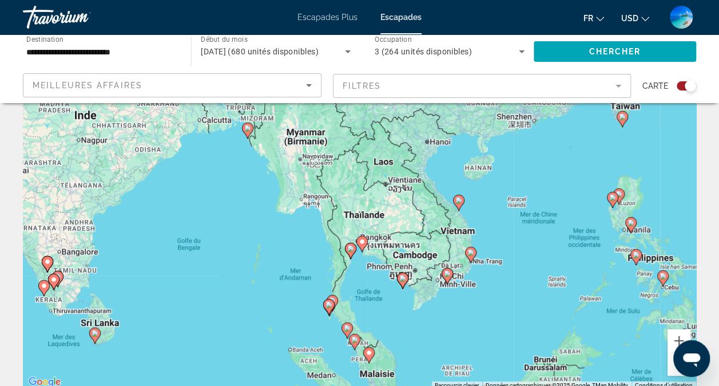
drag, startPoint x: 362, startPoint y: 188, endPoint x: 364, endPoint y: 217, distance: 29.9
click at [364, 217] on div "Pour activer le glissement avec le clavier, appuyez sur Alt+Entrée. Une fois ce…" at bounding box center [360, 217] width 674 height 343
click at [365, 217] on div "Pour activer le glissement avec le clavier, appuyez sur Alt+Entrée. Une fois ce…" at bounding box center [360, 217] width 674 height 343
click at [686, 84] on div "Widget de recherche" at bounding box center [690, 85] width 11 height 11
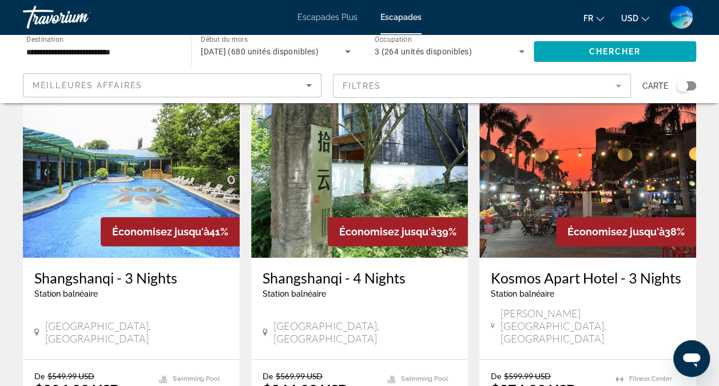
click at [687, 87] on div "Widget de recherche" at bounding box center [682, 85] width 11 height 11
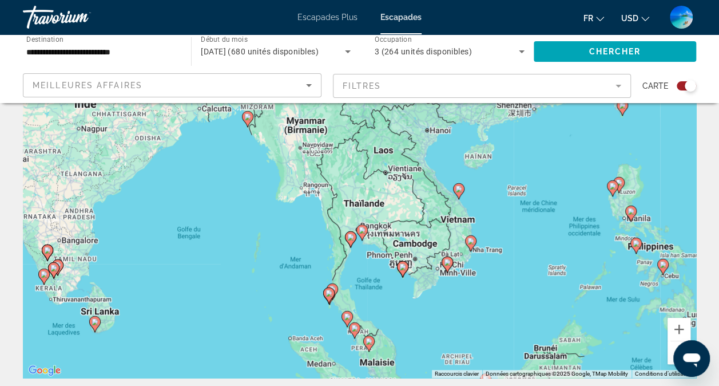
click at [361, 214] on div "Pour activer le glissement avec le clavier, appuyez sur Alt+Entrée. Une fois ce…" at bounding box center [360, 205] width 674 height 343
click at [680, 325] on button "Zoom avant" at bounding box center [679, 329] width 23 height 23
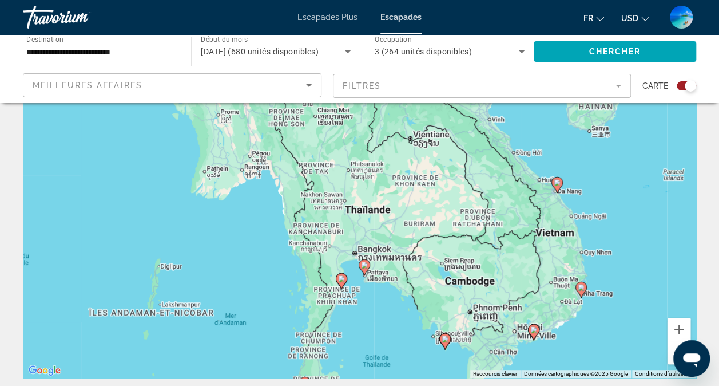
click at [366, 262] on image "Contenu principal" at bounding box center [364, 265] width 7 height 7
type input "**********"
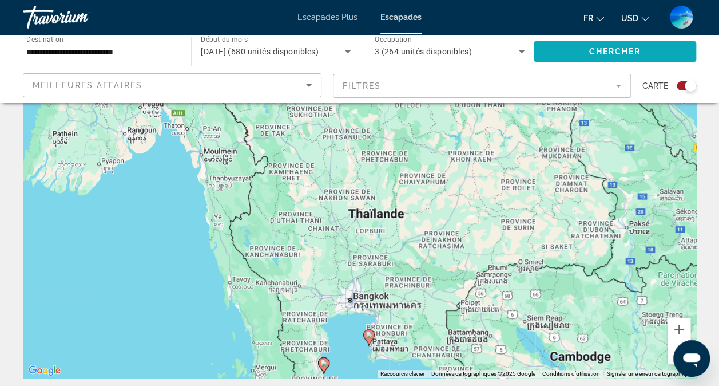
click at [601, 53] on span "Chercher" at bounding box center [615, 51] width 52 height 9
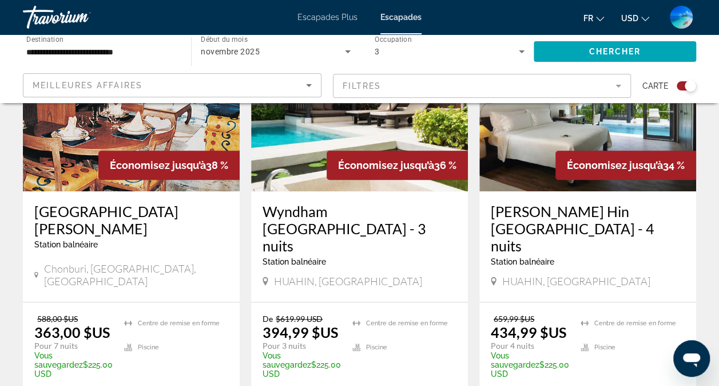
scroll to position [504, 0]
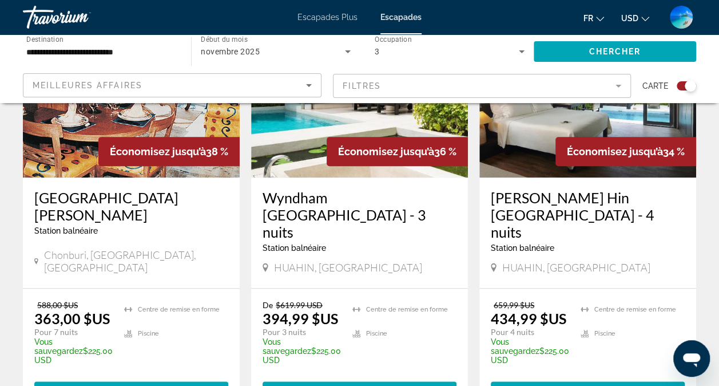
click at [304, 152] on img "Contenu principal" at bounding box center [359, 85] width 217 height 183
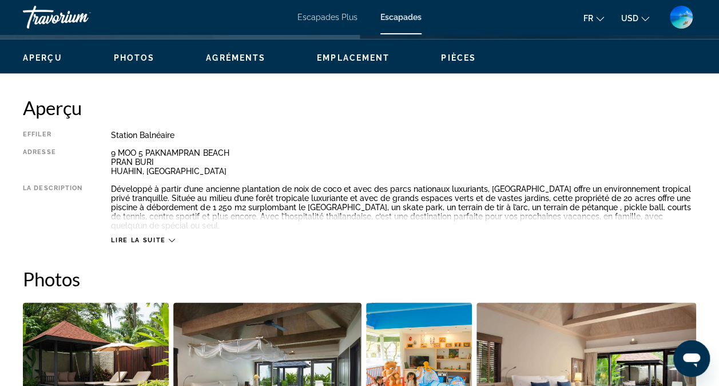
scroll to position [401, 0]
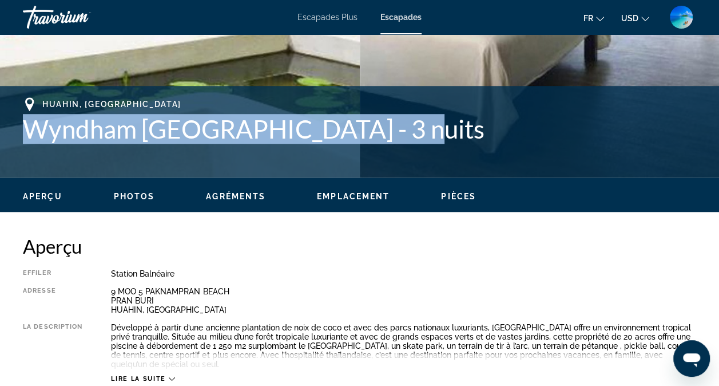
drag, startPoint x: 22, startPoint y: 126, endPoint x: 410, endPoint y: 140, distance: 387.7
click at [410, 140] on div "HUAHIN, [GEOGRAPHIC_DATA] Wyndham [GEOGRAPHIC_DATA] - 3 nuits Adresse 9 MOO 5 […" at bounding box center [359, 131] width 719 height 69
copy h1 "Wyndham [GEOGRAPHIC_DATA]"
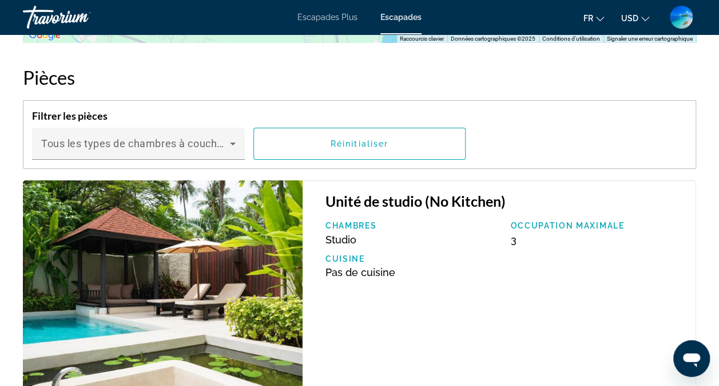
scroll to position [1946, 0]
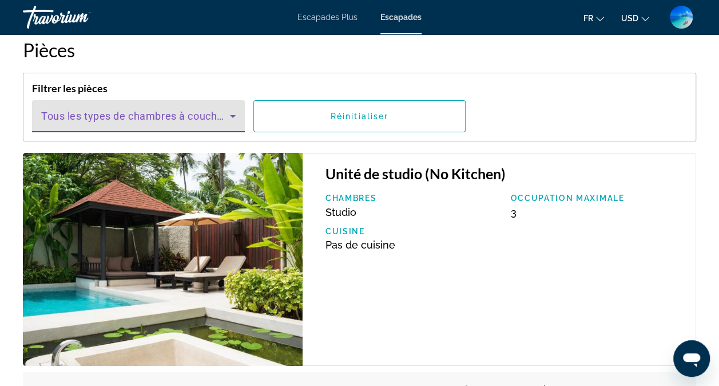
click at [231, 115] on icon "Contenu principal" at bounding box center [233, 116] width 6 height 3
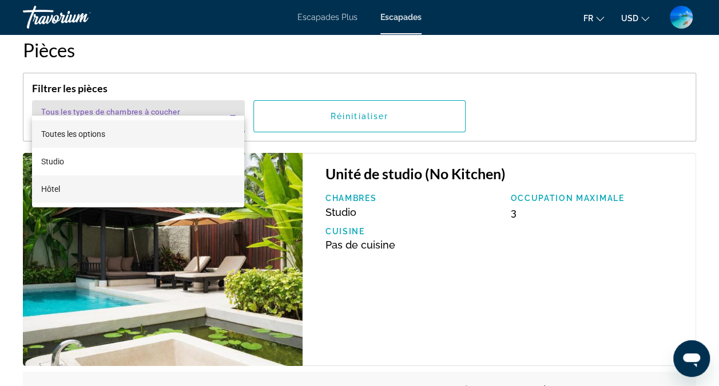
click at [55, 189] on span "Hôtel" at bounding box center [50, 189] width 19 height 14
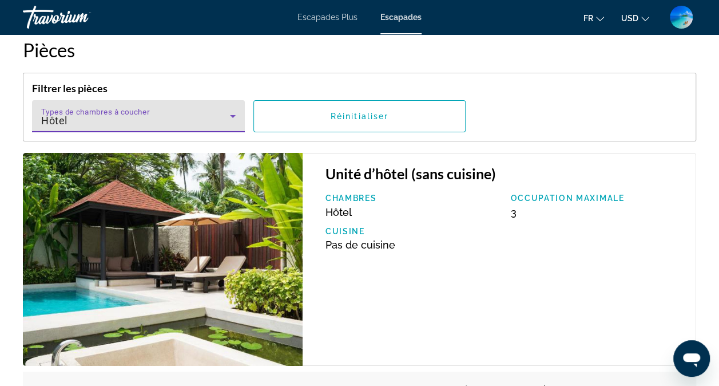
click at [238, 109] on icon "Contenu principal" at bounding box center [233, 116] width 14 height 14
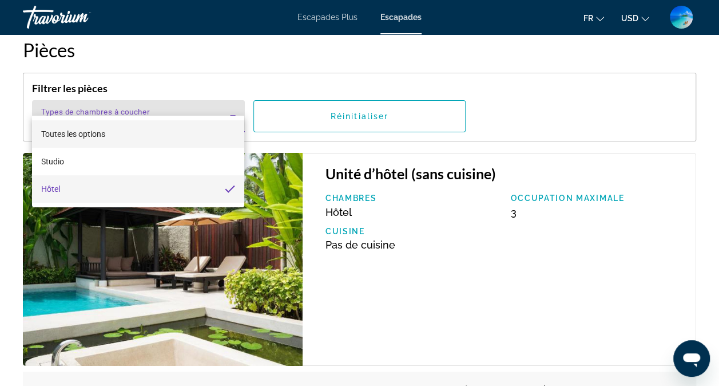
click at [176, 137] on mat-option "Toutes les options" at bounding box center [138, 133] width 213 height 27
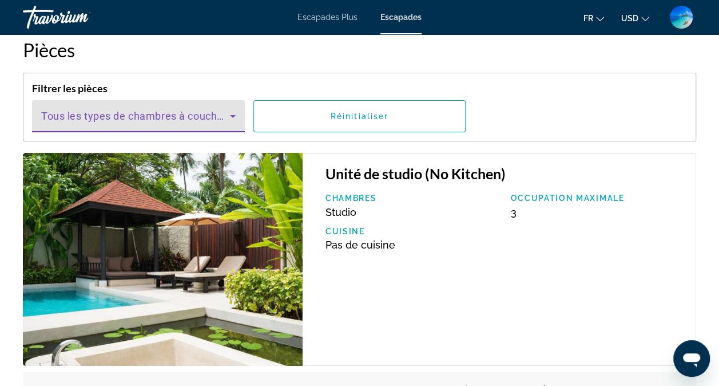
click at [238, 109] on icon "Contenu principal" at bounding box center [233, 116] width 14 height 14
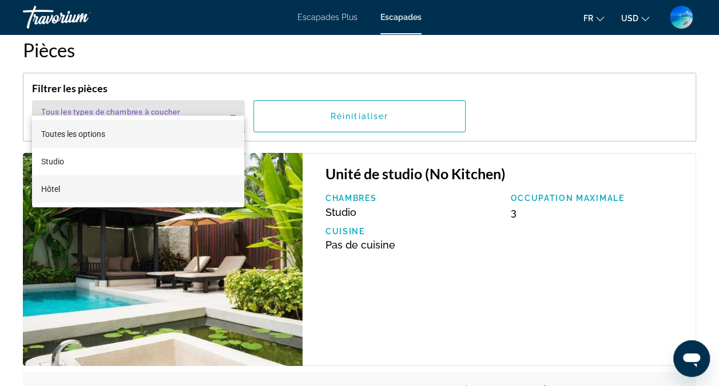
click at [128, 192] on mat-option "Hôtel" at bounding box center [138, 188] width 213 height 27
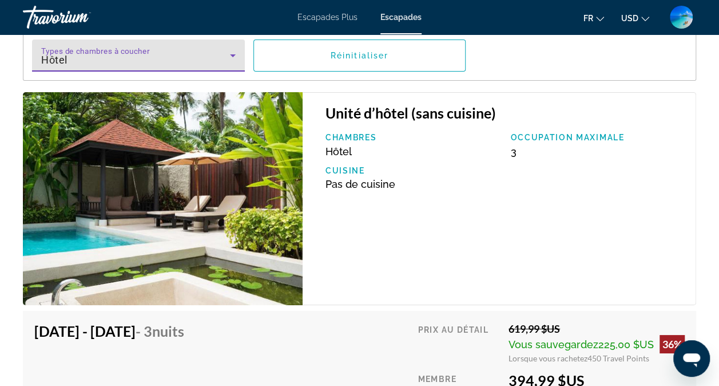
scroll to position [2003, 0]
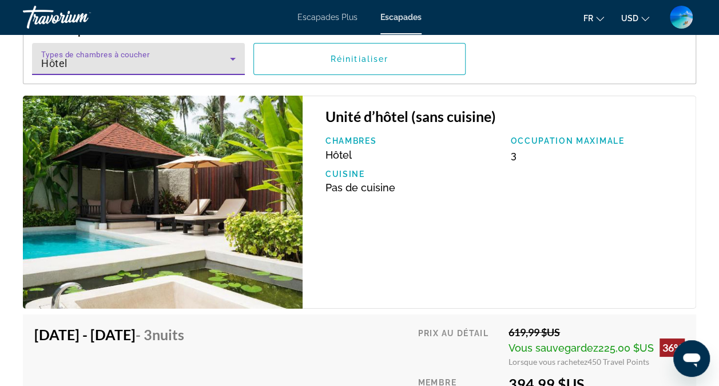
click at [231, 52] on icon "Contenu principal" at bounding box center [233, 59] width 14 height 14
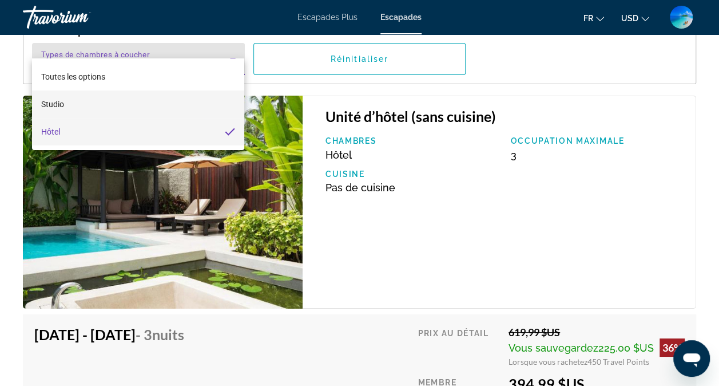
click at [149, 110] on mat-option "Studio" at bounding box center [138, 103] width 213 height 27
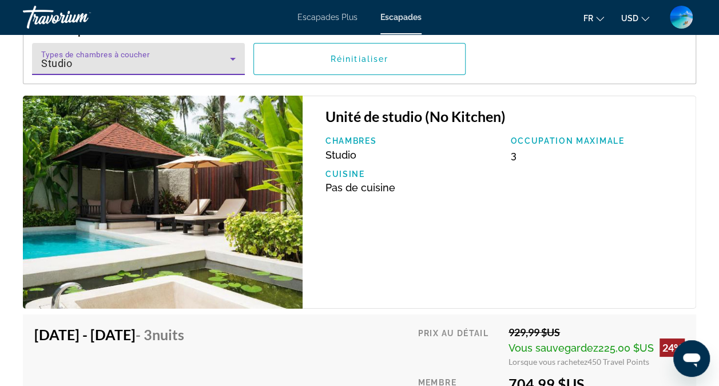
click at [229, 52] on icon "Contenu principal" at bounding box center [233, 59] width 14 height 14
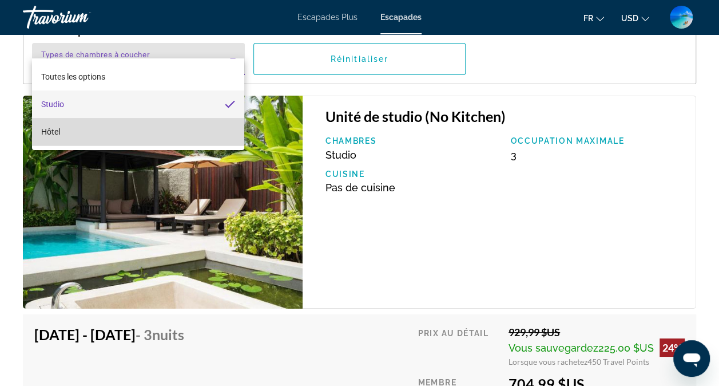
click at [139, 137] on mat-option "Hôtel" at bounding box center [138, 131] width 213 height 27
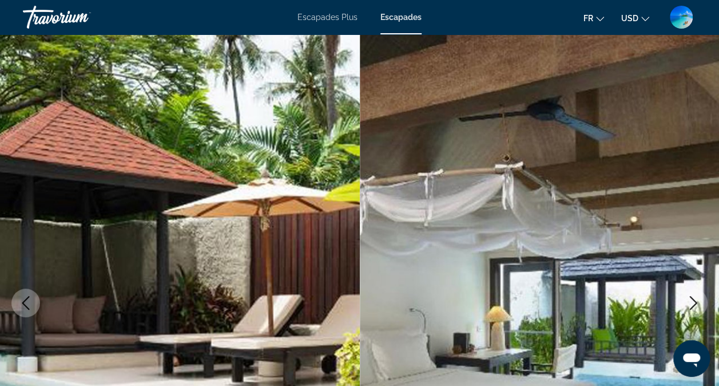
scroll to position [0, 0]
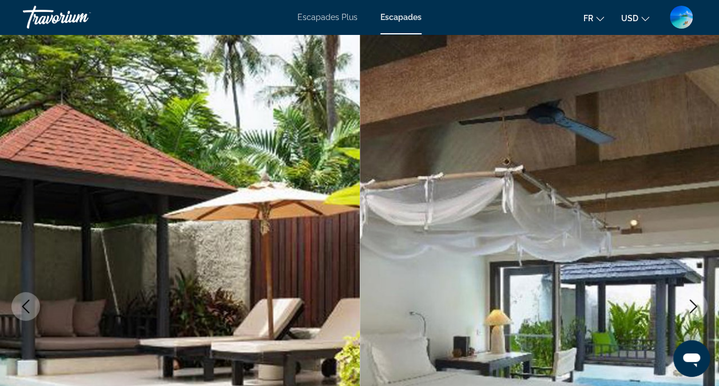
click at [27, 304] on icon "Image précédente" at bounding box center [26, 306] width 14 height 14
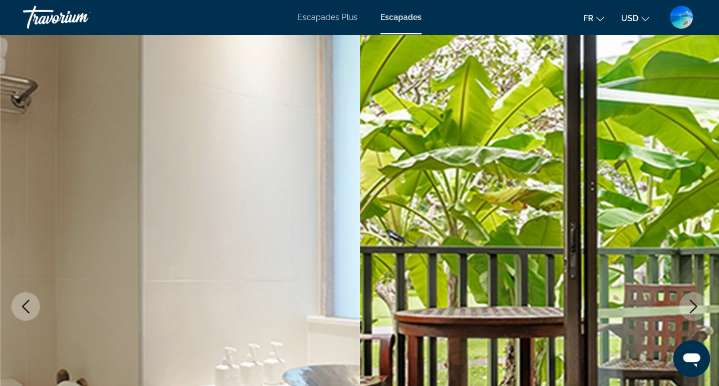
click at [403, 15] on span "Escapades" at bounding box center [401, 17] width 41 height 9
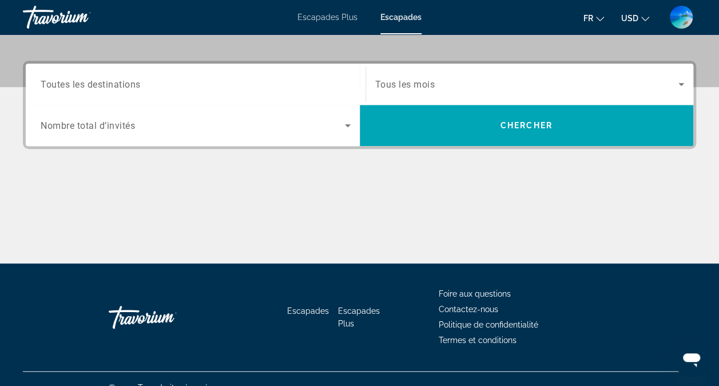
scroll to position [216, 0]
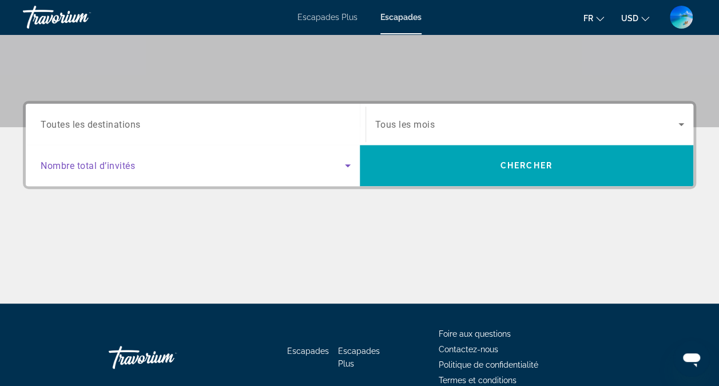
click at [321, 171] on span "Widget de recherche" at bounding box center [193, 166] width 304 height 14
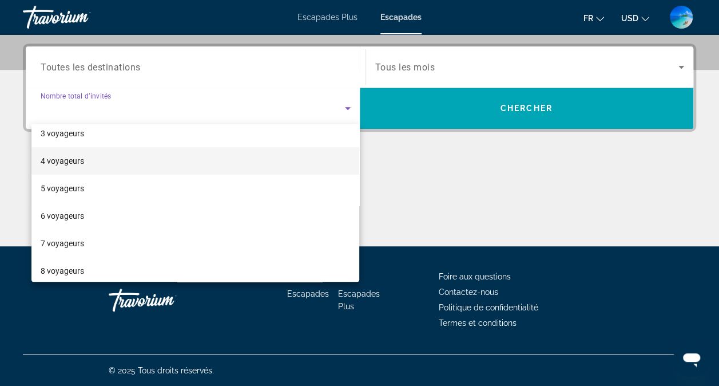
scroll to position [0, 0]
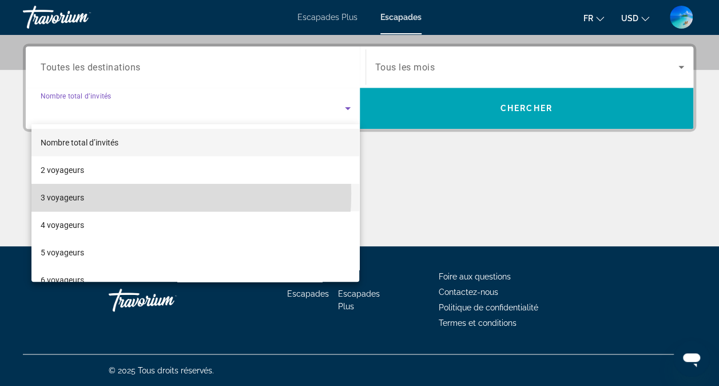
click at [100, 193] on mat-option "3 voyageurs" at bounding box center [195, 197] width 329 height 27
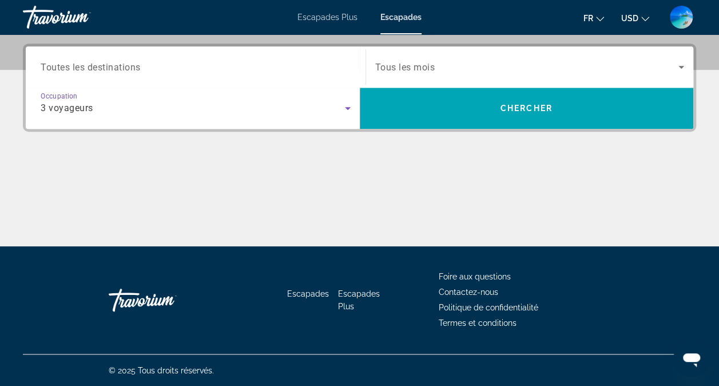
click at [226, 67] on input "Destination Toutes les destinations" at bounding box center [196, 68] width 310 height 14
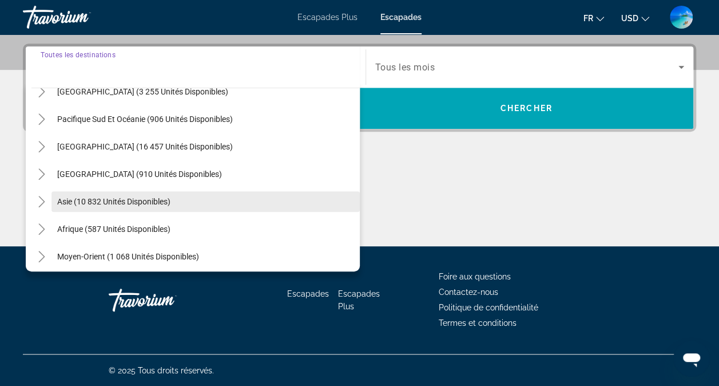
scroll to position [185, 0]
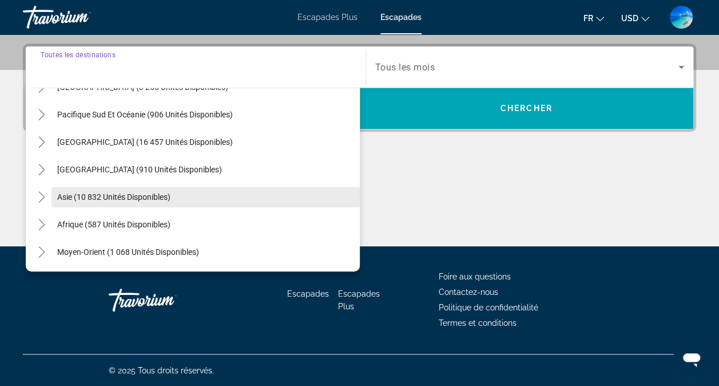
click at [80, 196] on span "Asie (10 832 unités disponibles)" at bounding box center [113, 196] width 113 height 9
type input "**********"
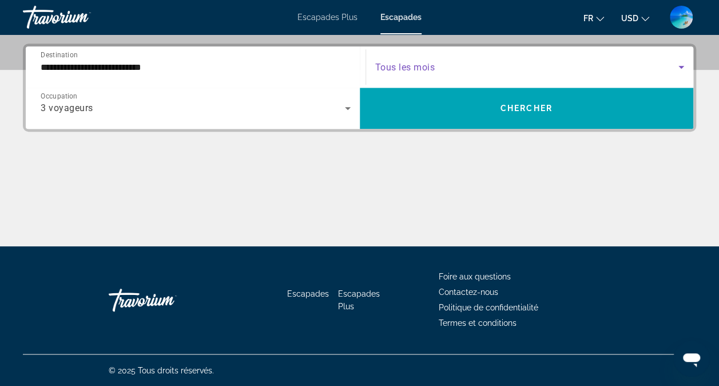
click at [445, 66] on span "Widget de recherche" at bounding box center [527, 67] width 304 height 14
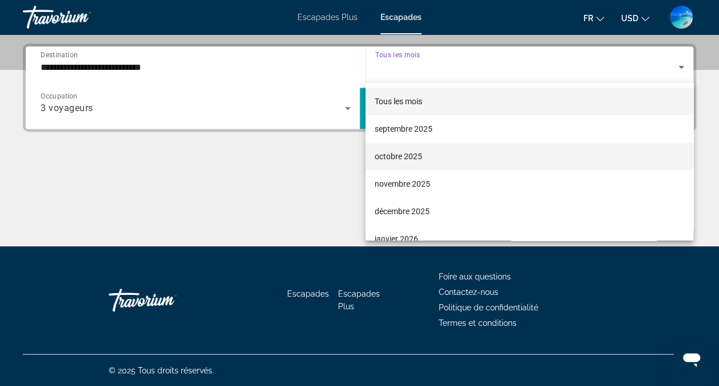
click at [391, 157] on font "octobre 2025" at bounding box center [399, 156] width 48 height 9
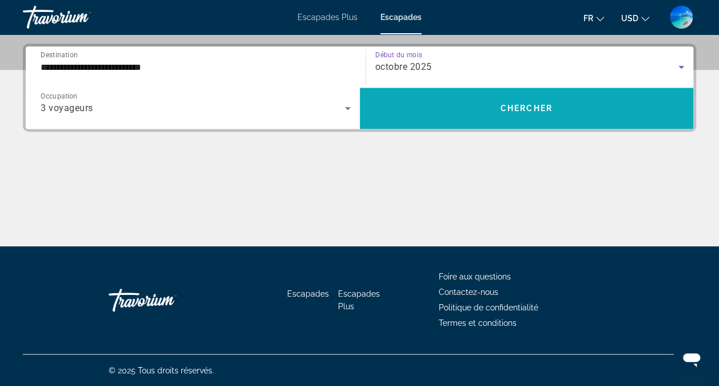
click at [552, 107] on span "Chercher" at bounding box center [527, 108] width 52 height 9
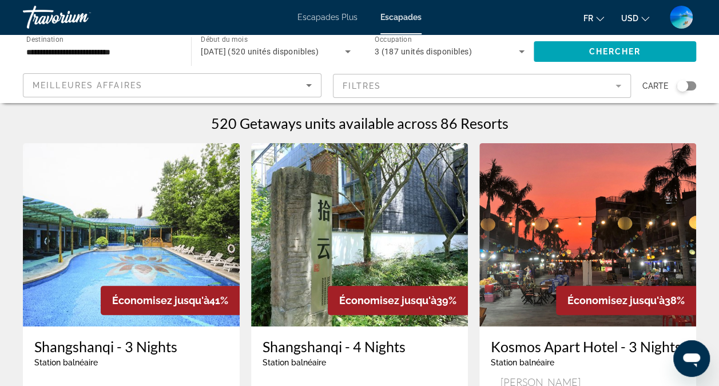
click at [681, 85] on div "Widget de recherche" at bounding box center [682, 85] width 11 height 11
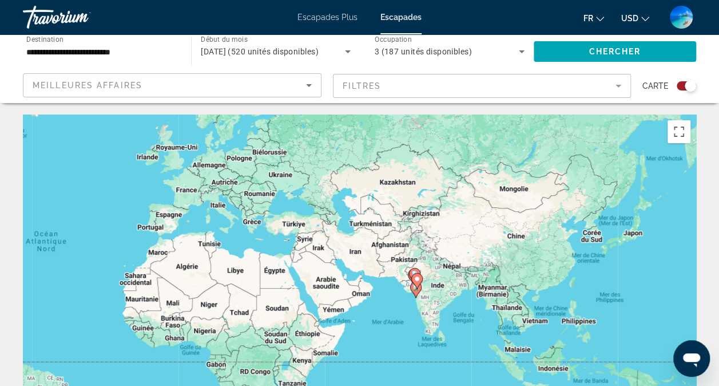
drag, startPoint x: 633, startPoint y: 232, endPoint x: 280, endPoint y: 184, distance: 355.9
click at [282, 184] on div "Pour activer le glissement avec le clavier, appuyez sur Alt+Entrée. Une fois ce…" at bounding box center [360, 285] width 674 height 343
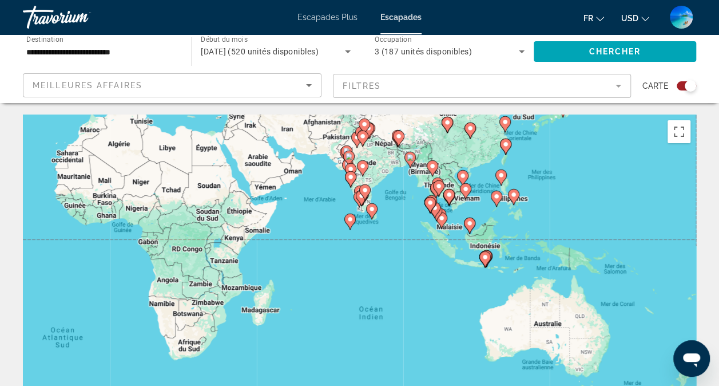
drag, startPoint x: 611, startPoint y: 207, endPoint x: 622, endPoint y: 144, distance: 64.4
click at [622, 144] on div "Pour activer le glissement avec le clavier, appuyez sur Alt+Entrée. Une fois ce…" at bounding box center [360, 285] width 674 height 343
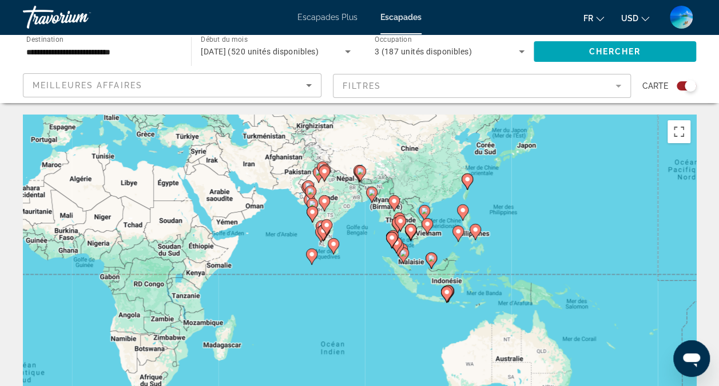
drag, startPoint x: 632, startPoint y: 307, endPoint x: 590, endPoint y: 365, distance: 72.5
click at [590, 365] on div "Pour activer le glissement avec le clavier, appuyez sur Alt+Entrée. Une fois ce…" at bounding box center [360, 285] width 674 height 343
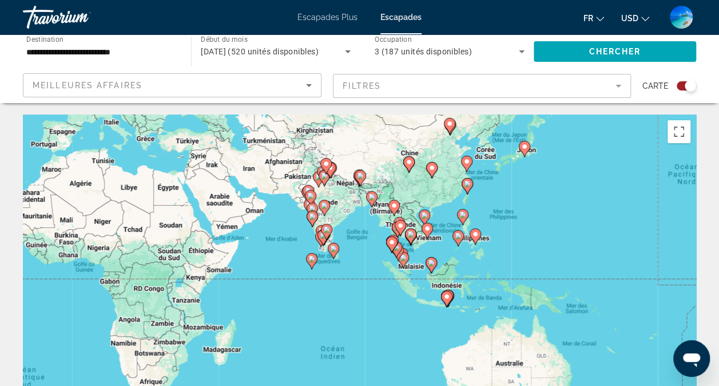
drag, startPoint x: 523, startPoint y: 235, endPoint x: 524, endPoint y: 242, distance: 7.5
click at [524, 242] on div "Pour activer le glissement avec le clavier, appuyez sur Alt+Entrée. Une fois ce…" at bounding box center [360, 285] width 674 height 343
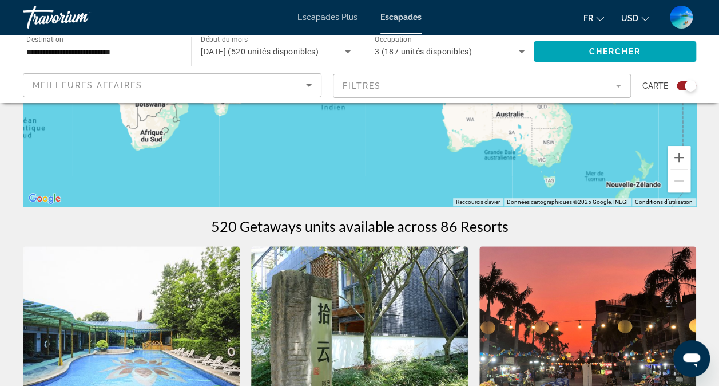
scroll to position [217, 0]
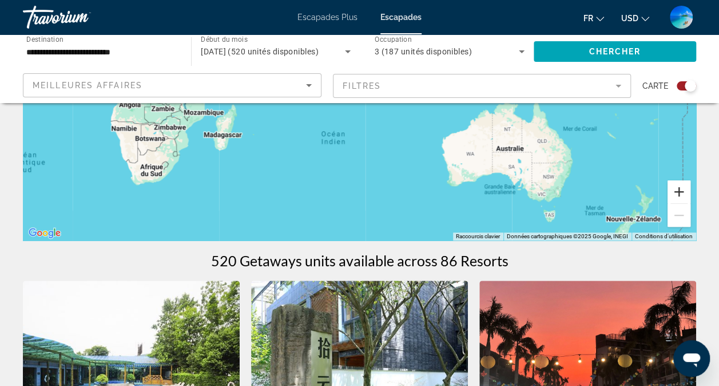
click at [681, 189] on button "Zoom avant" at bounding box center [679, 191] width 23 height 23
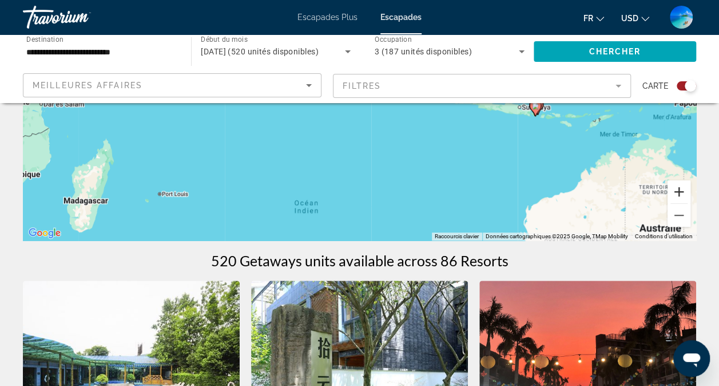
click at [681, 189] on button "Zoom avant" at bounding box center [679, 191] width 23 height 23
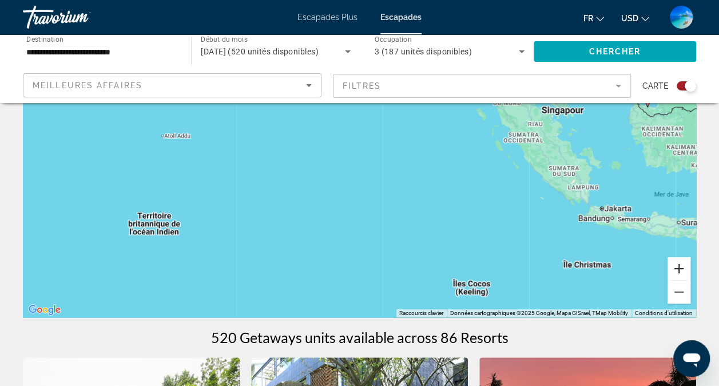
scroll to position [0, 0]
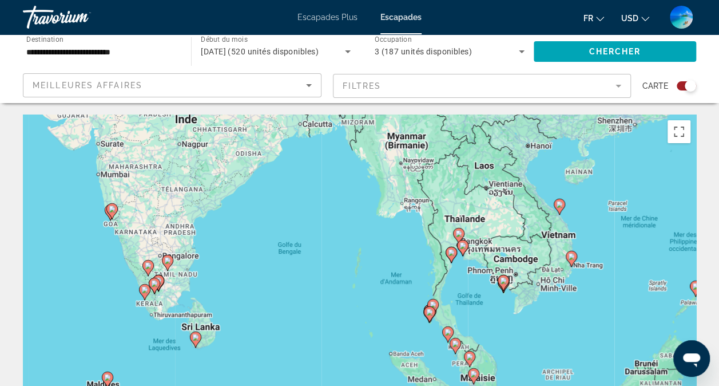
drag, startPoint x: 583, startPoint y: 188, endPoint x: 520, endPoint y: 346, distance: 169.3
click at [520, 346] on div "Pour activer le glissement avec le clavier, appuyez sur Alt+Entrée. Une fois ce…" at bounding box center [360, 285] width 674 height 343
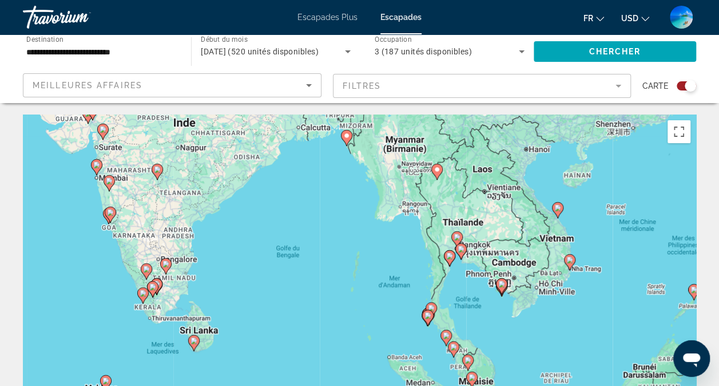
click at [458, 236] on image "Contenu principal" at bounding box center [457, 237] width 7 height 7
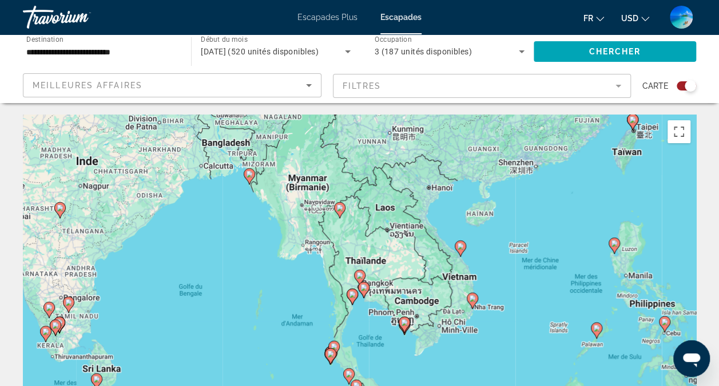
click at [359, 276] on image "Contenu principal" at bounding box center [360, 275] width 7 height 7
type input "**********"
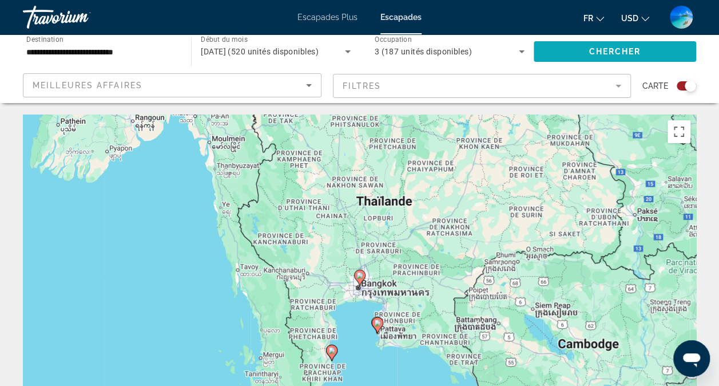
click at [590, 52] on span "Chercher" at bounding box center [615, 51] width 52 height 9
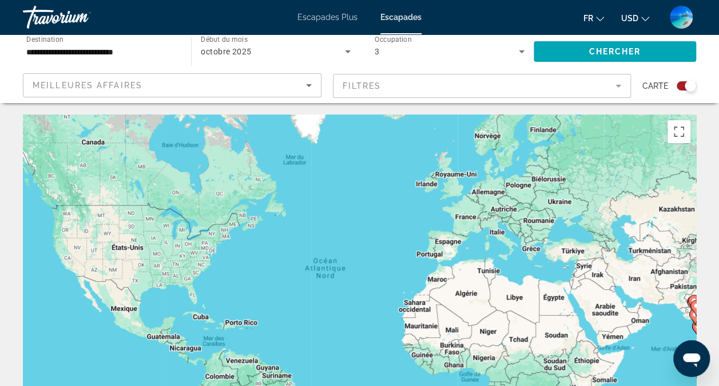
click at [687, 85] on div "Widget de recherche" at bounding box center [690, 85] width 11 height 11
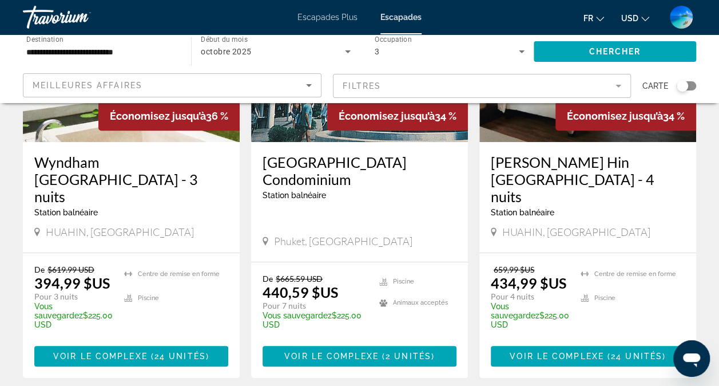
scroll to position [186, 0]
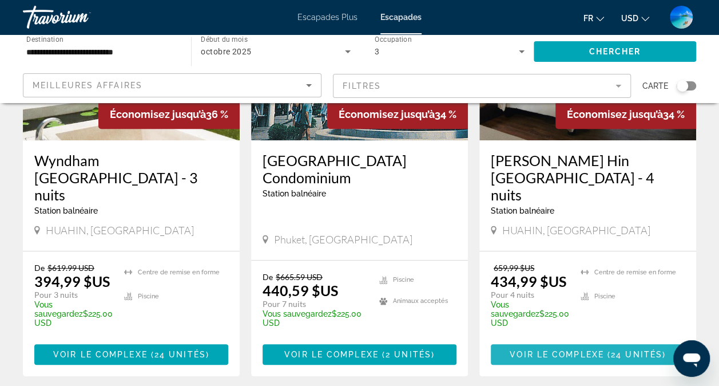
click at [594, 350] on span "Voir le complexe" at bounding box center [557, 354] width 94 height 9
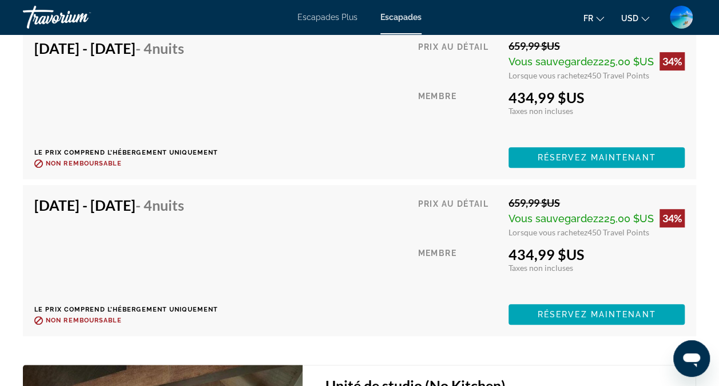
scroll to position [2458, 0]
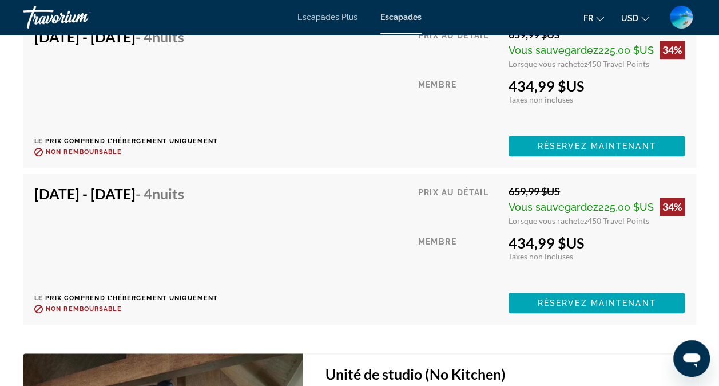
click at [644, 21] on button "USD USD ($) MXN (Mex$) CAD (Can$) GBP (£) EUR (€) AUD (A$) NZD (NZ$) CNY (CN¥)" at bounding box center [636, 18] width 28 height 17
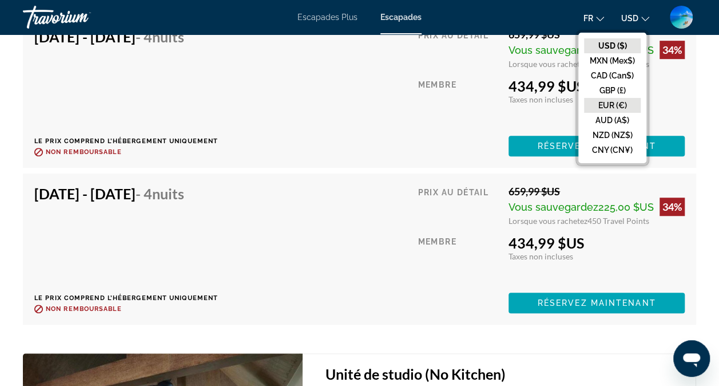
click at [606, 104] on button "EUR (€)" at bounding box center [612, 105] width 57 height 15
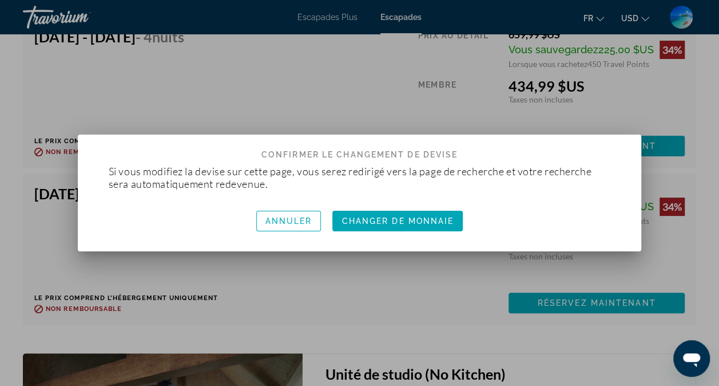
scroll to position [0, 0]
click at [393, 217] on span "Changer de monnaie" at bounding box center [398, 220] width 112 height 9
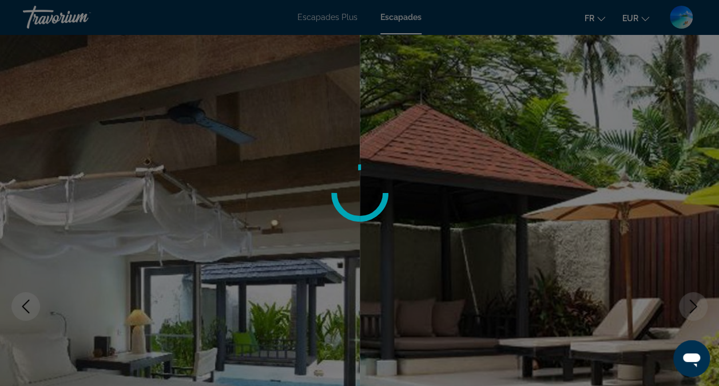
scroll to position [2458, 0]
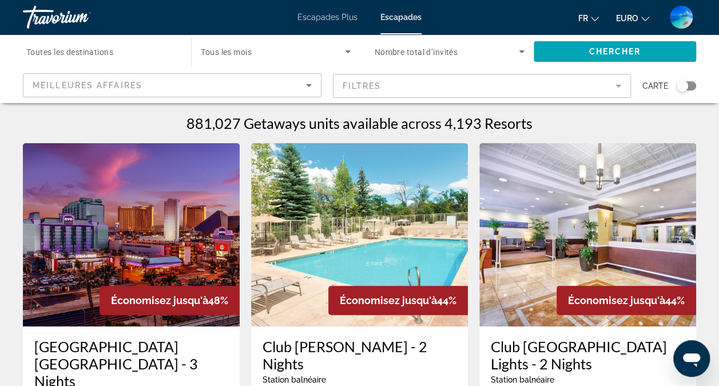
click at [152, 60] on div "Widget de recherche" at bounding box center [101, 51] width 150 height 33
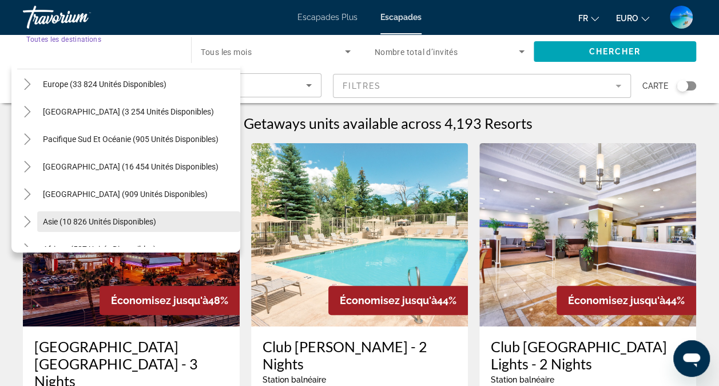
scroll to position [172, 0]
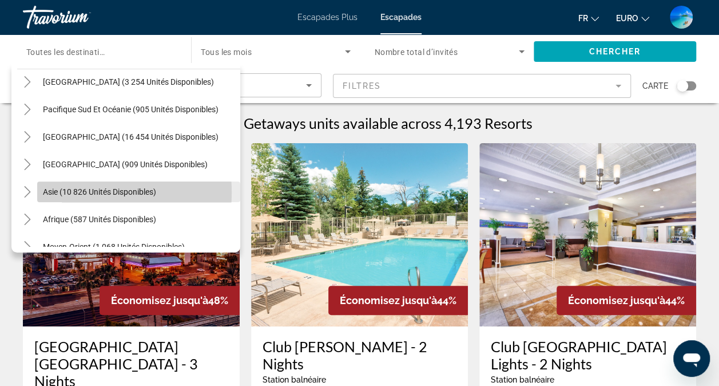
click at [74, 192] on span "Asie (10 826 unités disponibles)" at bounding box center [99, 191] width 113 height 9
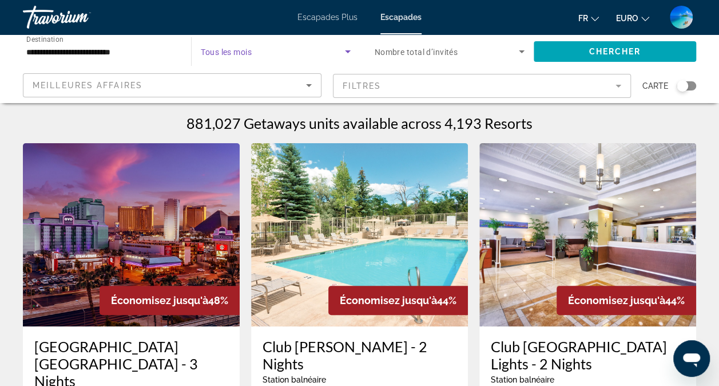
click at [283, 46] on span "Widget de recherche" at bounding box center [273, 52] width 144 height 14
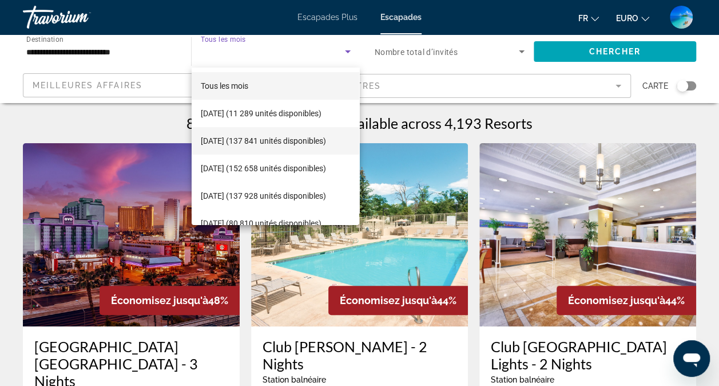
click at [240, 136] on font "[DATE] (137 841 unités disponibles)" at bounding box center [263, 140] width 125 height 9
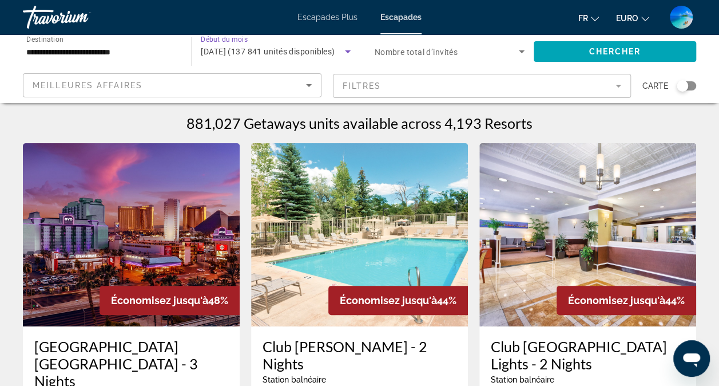
click at [428, 48] on span "Nombre total d’invités" at bounding box center [417, 52] width 84 height 9
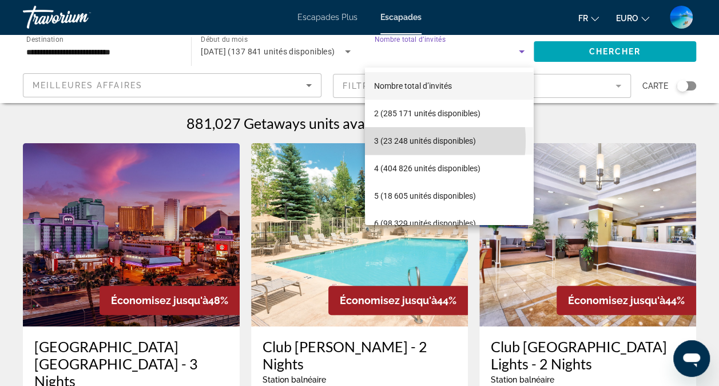
click at [408, 141] on font "3 (23 248 unités disponibles)" at bounding box center [425, 140] width 102 height 9
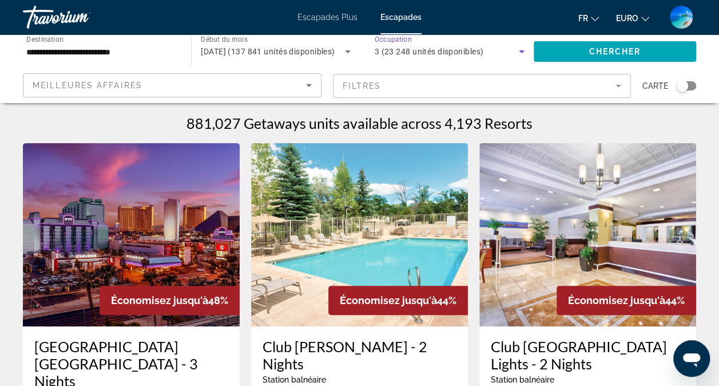
click at [686, 88] on div "Widget de recherche" at bounding box center [682, 85] width 11 height 11
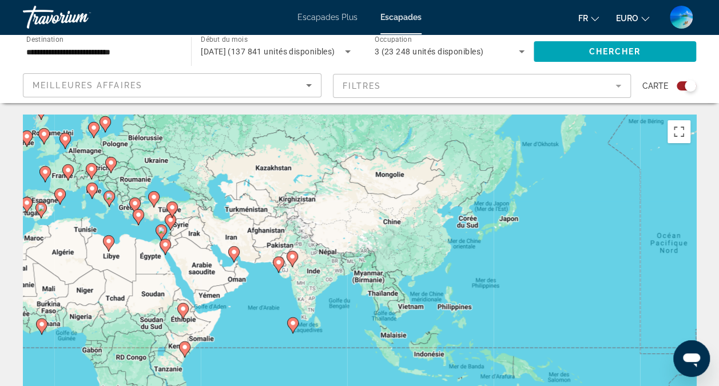
drag, startPoint x: 611, startPoint y: 283, endPoint x: 203, endPoint y: 242, distance: 409.6
click at [203, 242] on div "Pour activer le glissement avec le clavier, appuyez sur Alt+Entrée. Une fois ce…" at bounding box center [360, 285] width 674 height 343
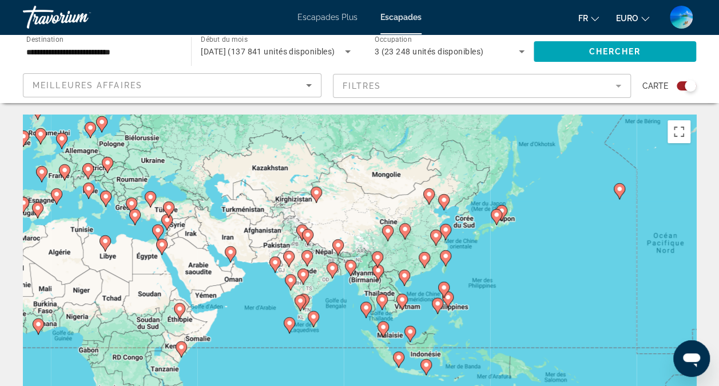
click at [381, 299] on image "Contenu principal" at bounding box center [382, 299] width 7 height 7
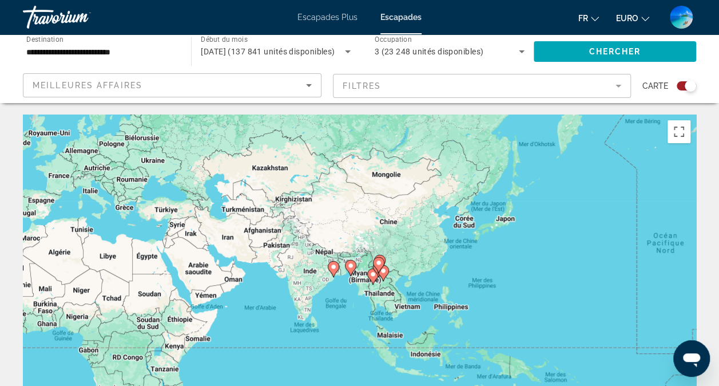
type input "**********"
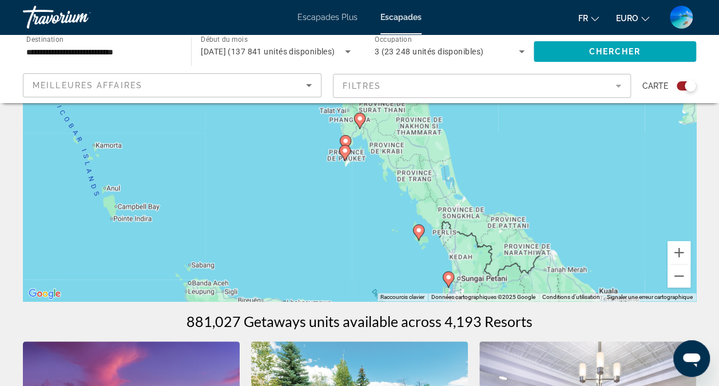
scroll to position [142, 0]
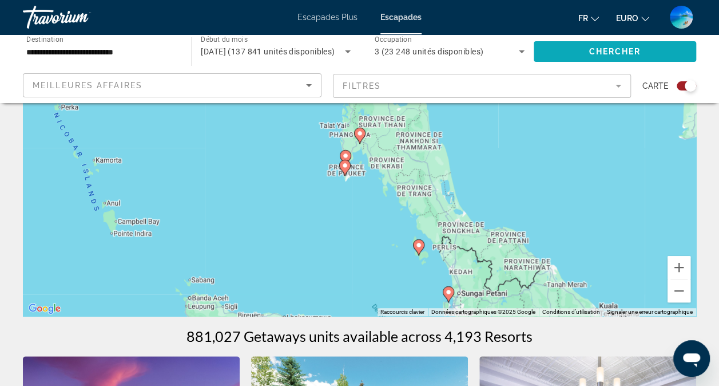
click at [610, 52] on span "Chercher" at bounding box center [615, 51] width 52 height 9
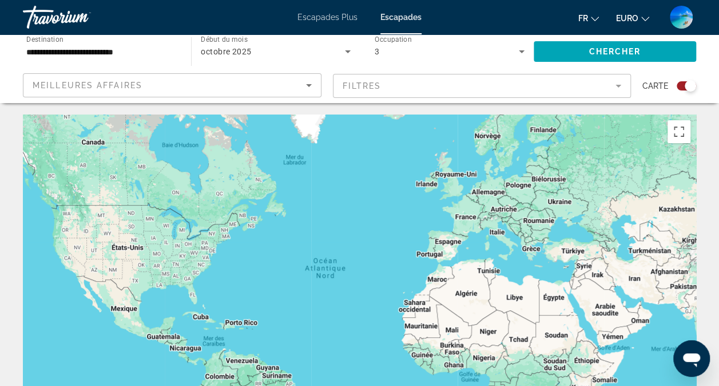
click at [686, 86] on div "Widget de recherche" at bounding box center [690, 85] width 11 height 11
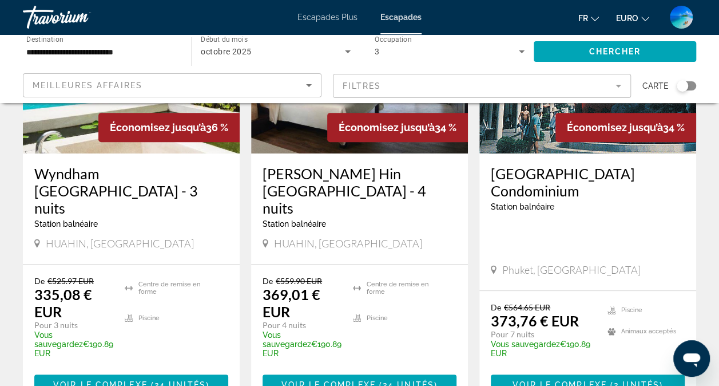
scroll to position [150, 0]
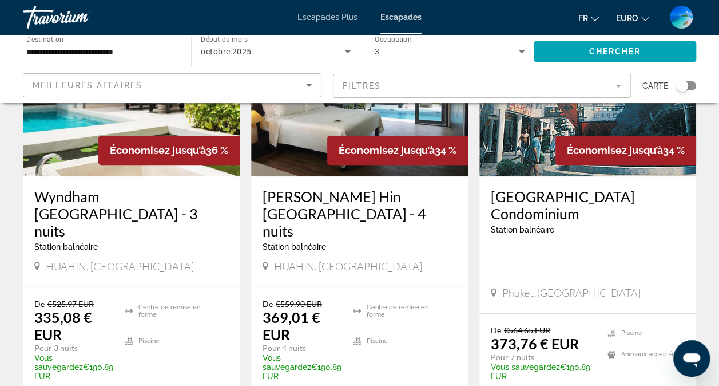
click at [334, 213] on h3 "[PERSON_NAME] Hin [GEOGRAPHIC_DATA] - 4 nuits" at bounding box center [360, 214] width 194 height 52
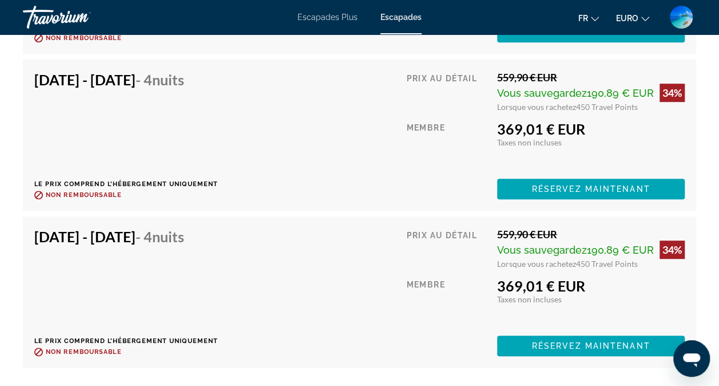
scroll to position [2434, 0]
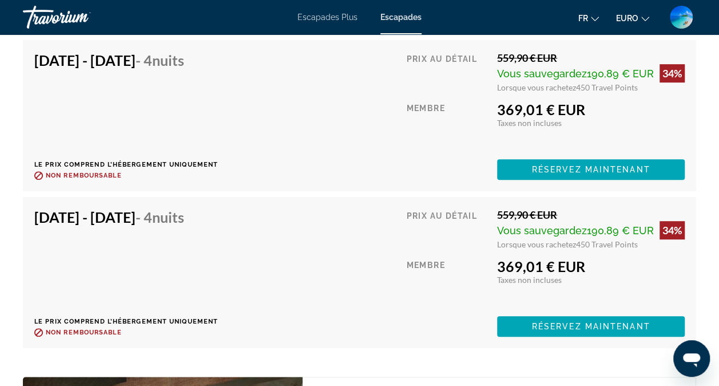
click at [218, 236] on div "[DATE] - [DATE] - 4 nuits Le prix comprend l’hébergement uniquement Remboursabl…" at bounding box center [126, 272] width 184 height 128
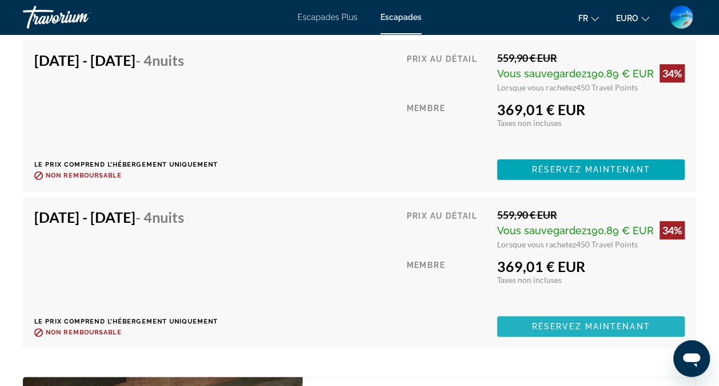
click at [590, 322] on span "Réservez maintenant" at bounding box center [591, 326] width 118 height 9
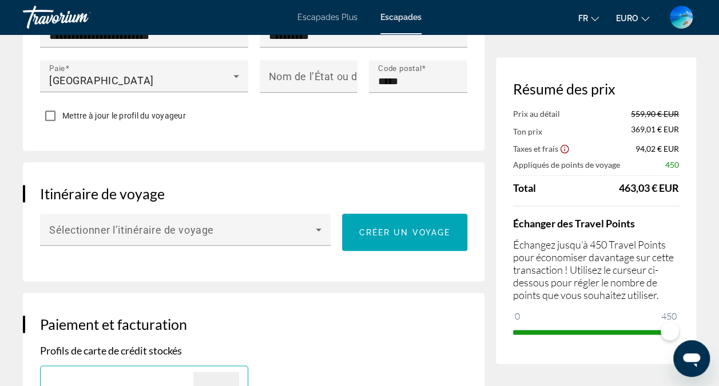
scroll to position [572, 0]
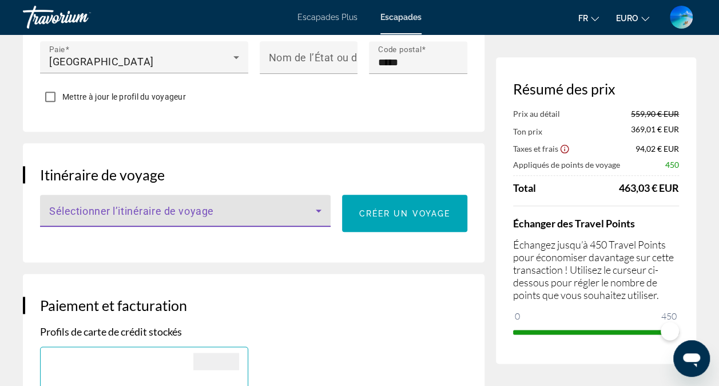
click at [306, 222] on span "Contenu principal" at bounding box center [182, 215] width 267 height 14
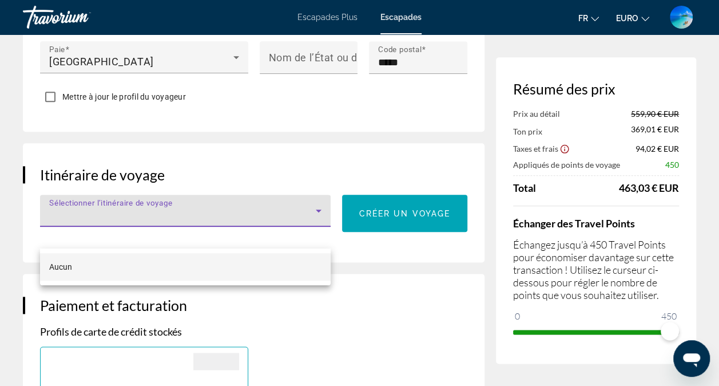
click at [306, 232] on div at bounding box center [359, 193] width 719 height 386
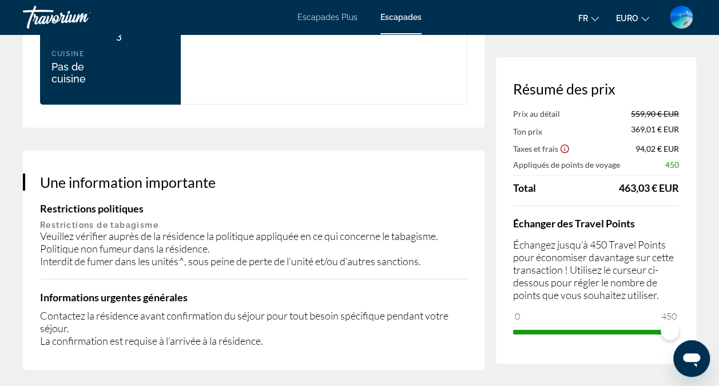
scroll to position [1717, 0]
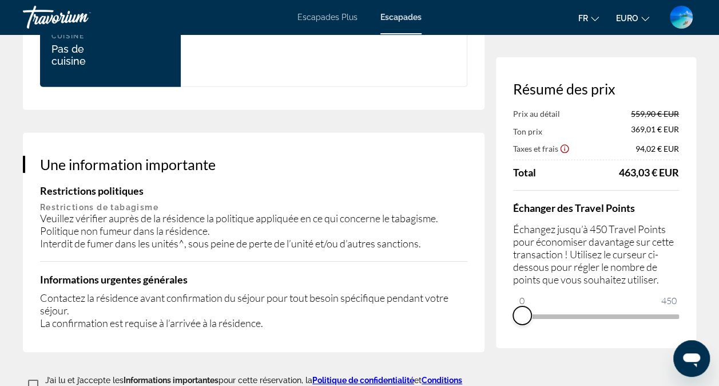
drag, startPoint x: 667, startPoint y: 330, endPoint x: 501, endPoint y: 330, distance: 166.0
click at [501, 330] on div "Résumé des prix Prix au détail 559,90 € EUR Ton prix 369,01 € EUR Taxes et frai…" at bounding box center [596, 202] width 200 height 291
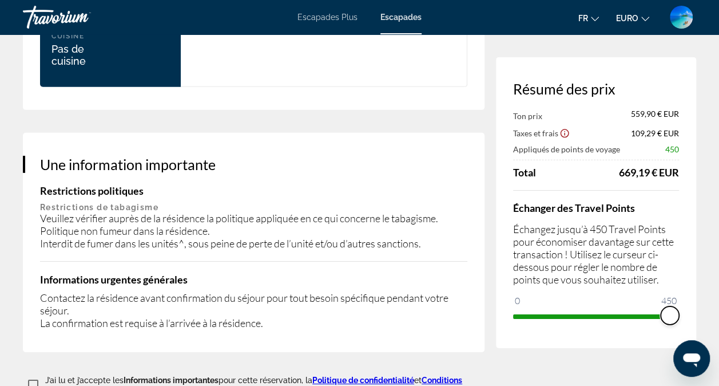
drag, startPoint x: 522, startPoint y: 299, endPoint x: 691, endPoint y: 303, distance: 169.5
click at [691, 303] on div "Résumé des prix Ton prix 559,90 € EUR Taxes et frais 109,29 € EUR Appliqués de …" at bounding box center [596, 202] width 200 height 291
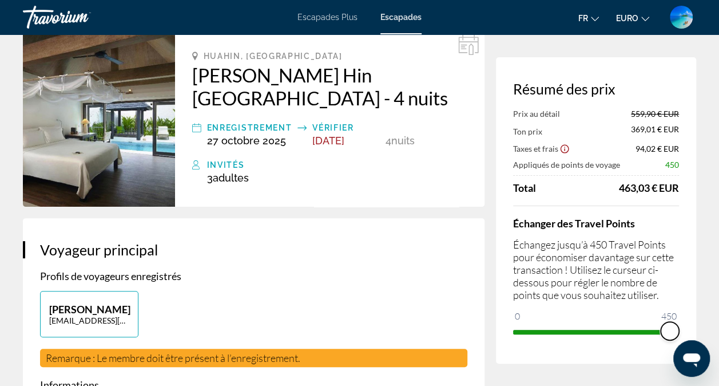
scroll to position [0, 0]
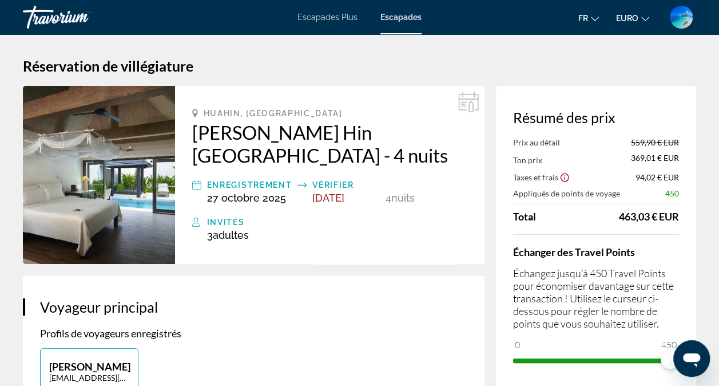
click at [564, 177] on icon "Afficher l’avis de non-responsabilité sur les taxes et les frais" at bounding box center [565, 177] width 10 height 10
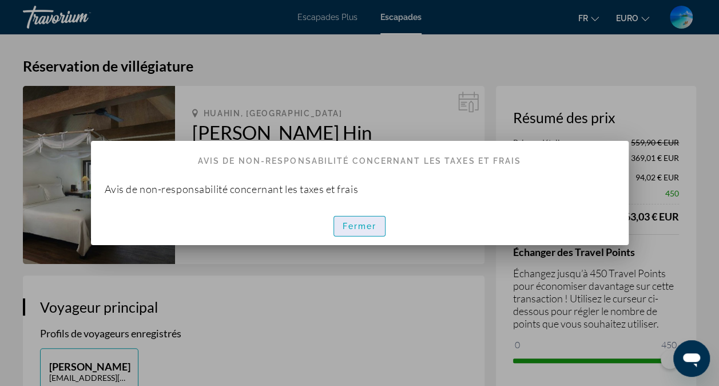
click at [370, 218] on span "button" at bounding box center [360, 225] width 52 height 27
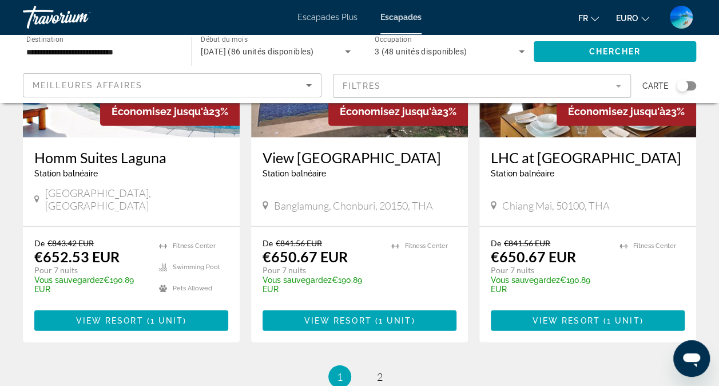
scroll to position [1508, 0]
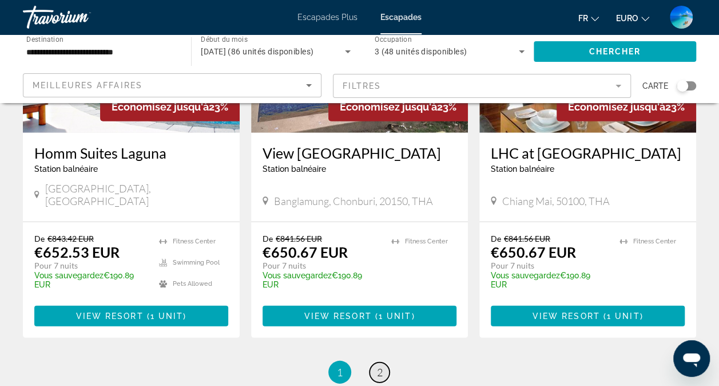
click at [381, 366] on span "2" at bounding box center [380, 372] width 6 height 13
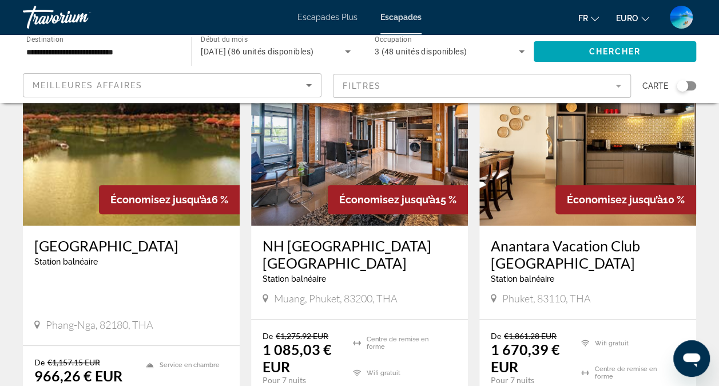
scroll to position [98, 0]
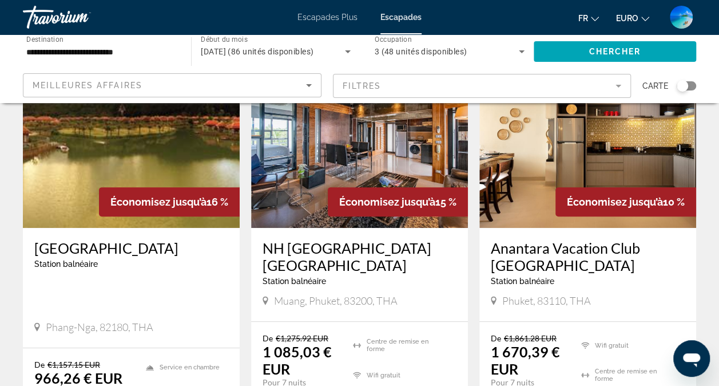
click at [137, 160] on img "Contenu principal" at bounding box center [131, 136] width 217 height 183
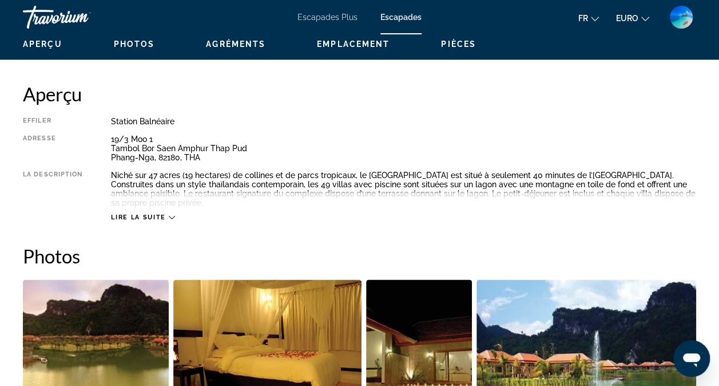
scroll to position [572, 0]
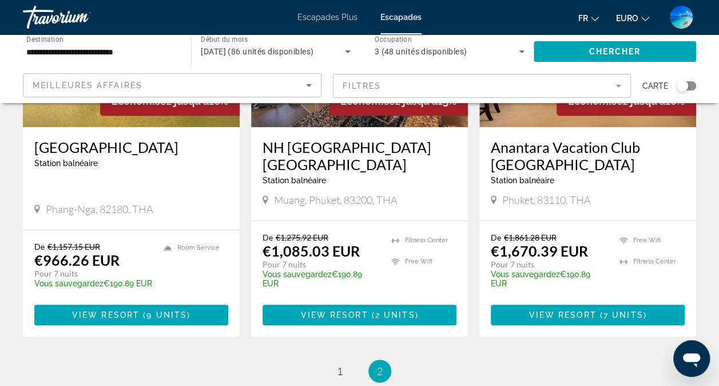
scroll to position [187, 0]
